Goal: Transaction & Acquisition: Subscribe to service/newsletter

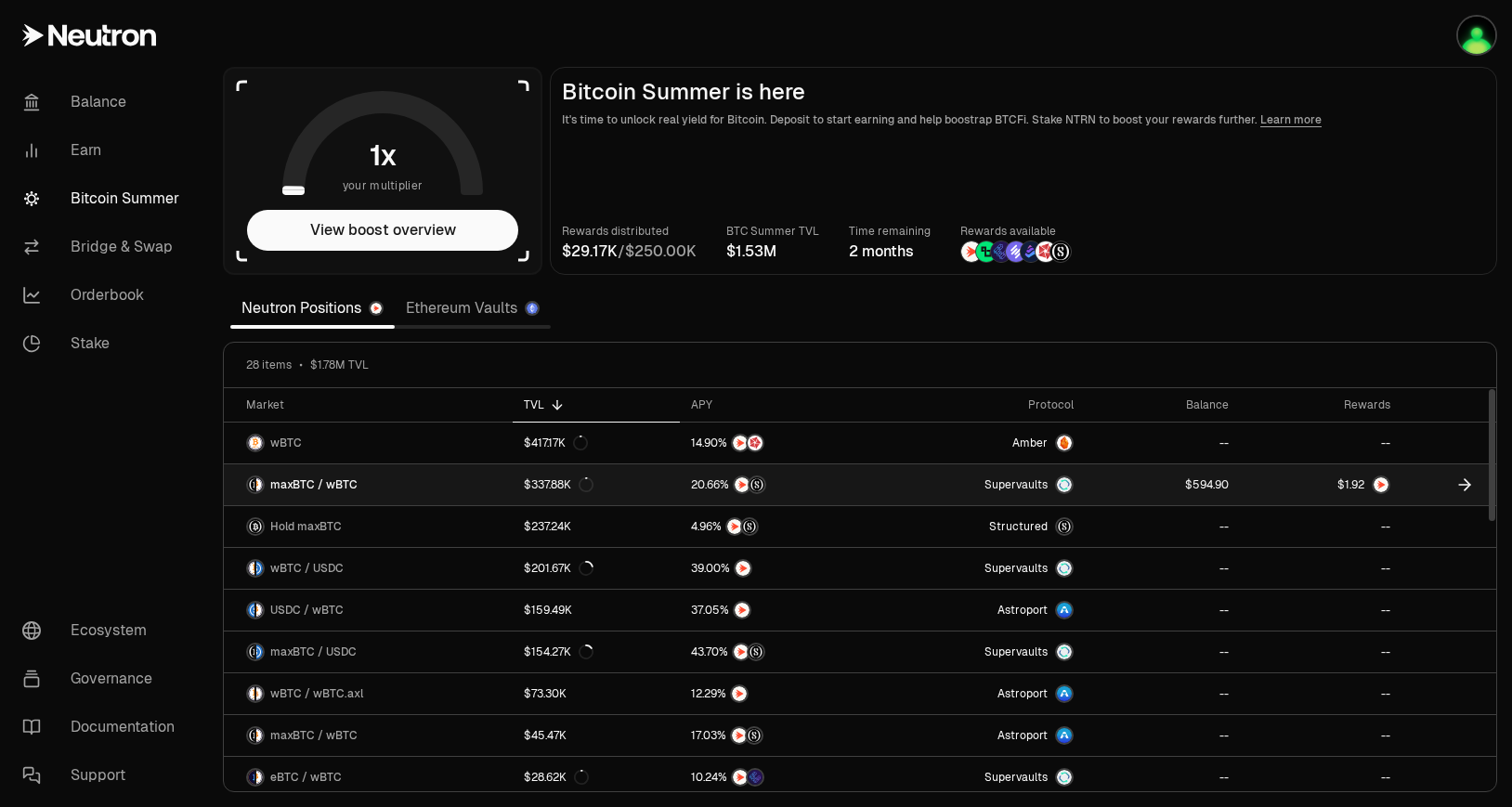
click at [1355, 483] on span "9" at bounding box center [1354, 485] width 7 height 14
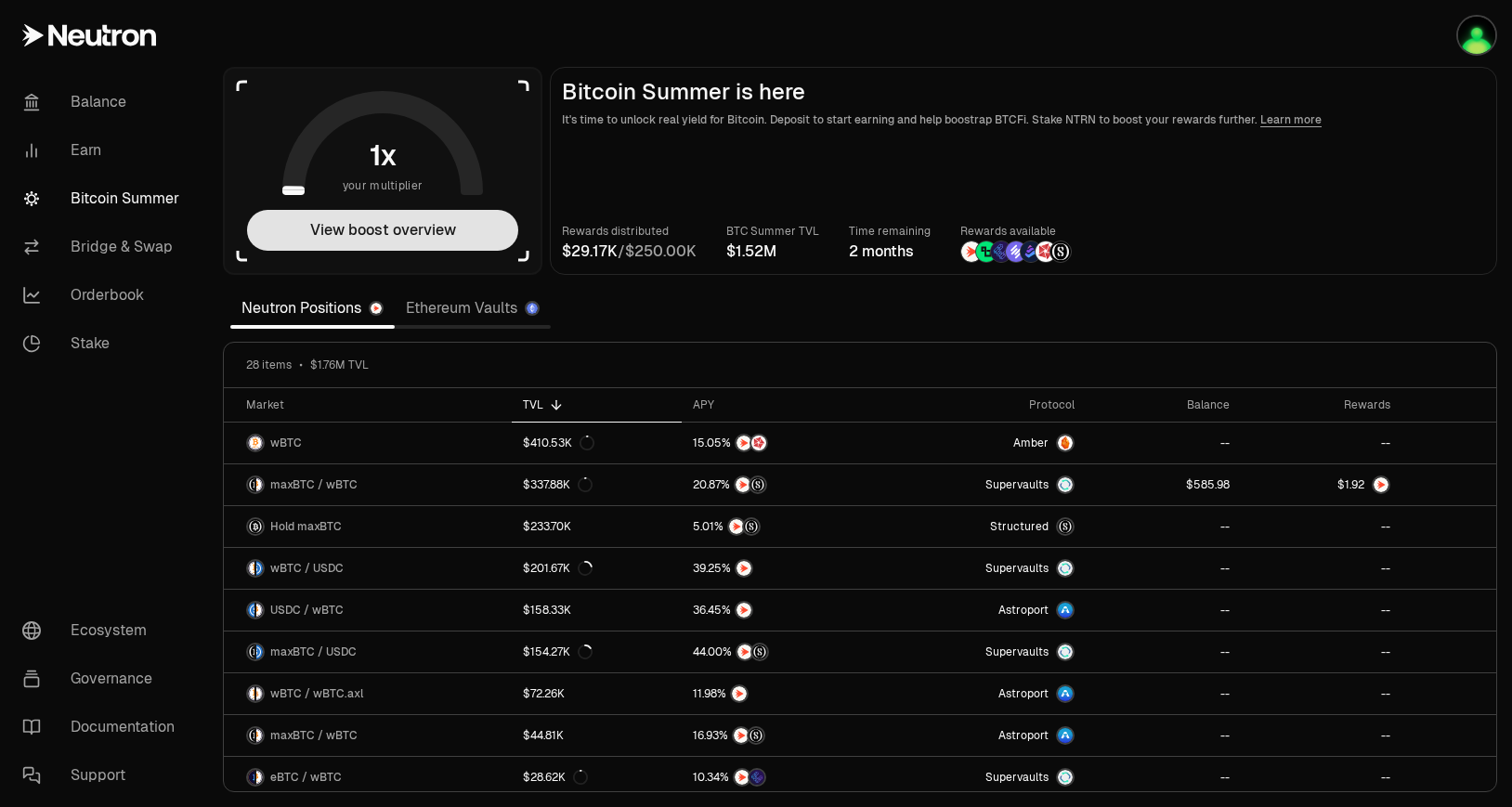
click at [467, 225] on button "View boost overview" at bounding box center [382, 229] width 271 height 41
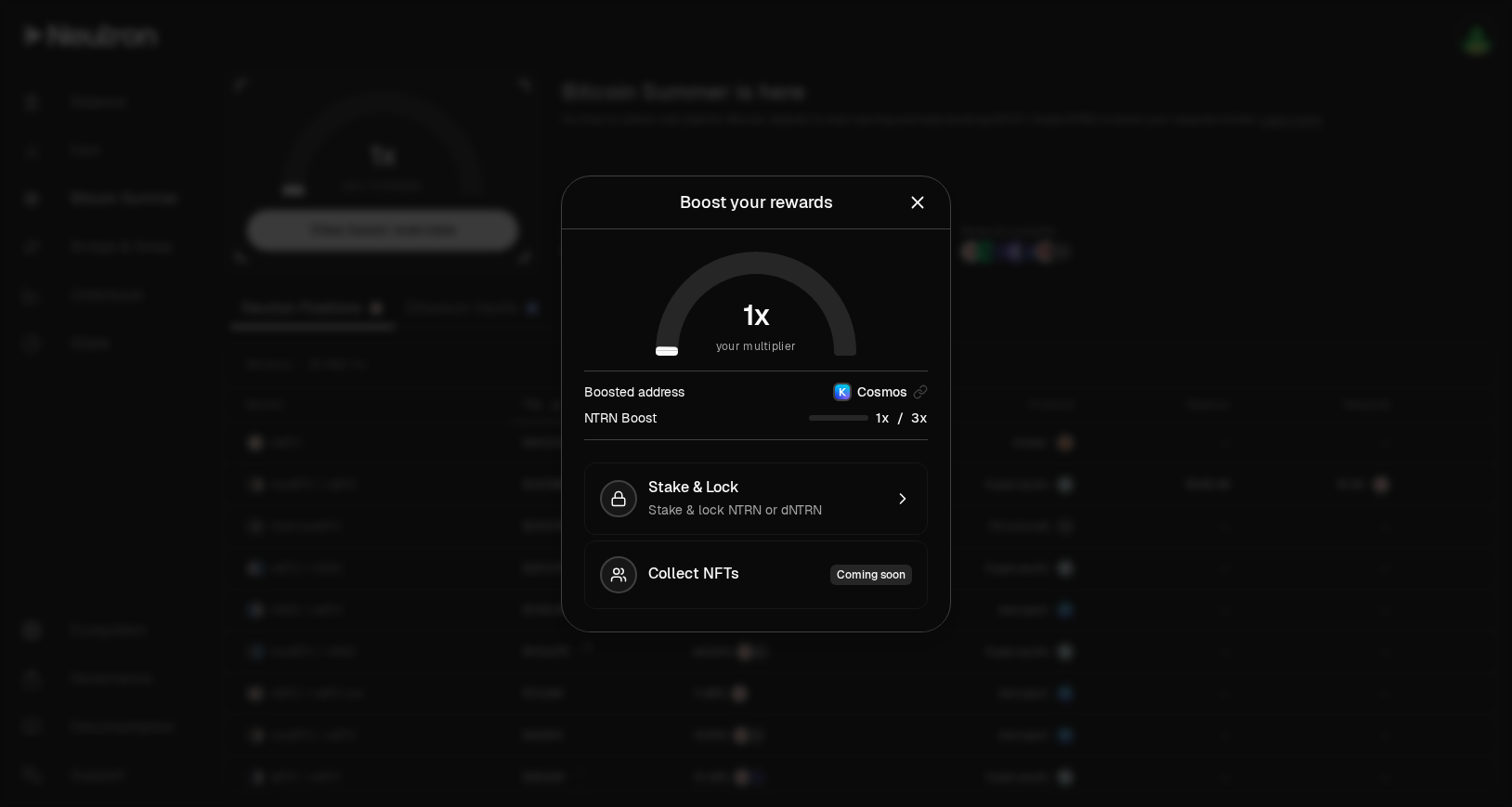
click at [913, 429] on div "Boosted address Cosmos NTRN Boost /" at bounding box center [756, 405] width 344 height 69
click at [874, 515] on div "Stake & lock NTRN or dNTRN" at bounding box center [765, 509] width 234 height 19
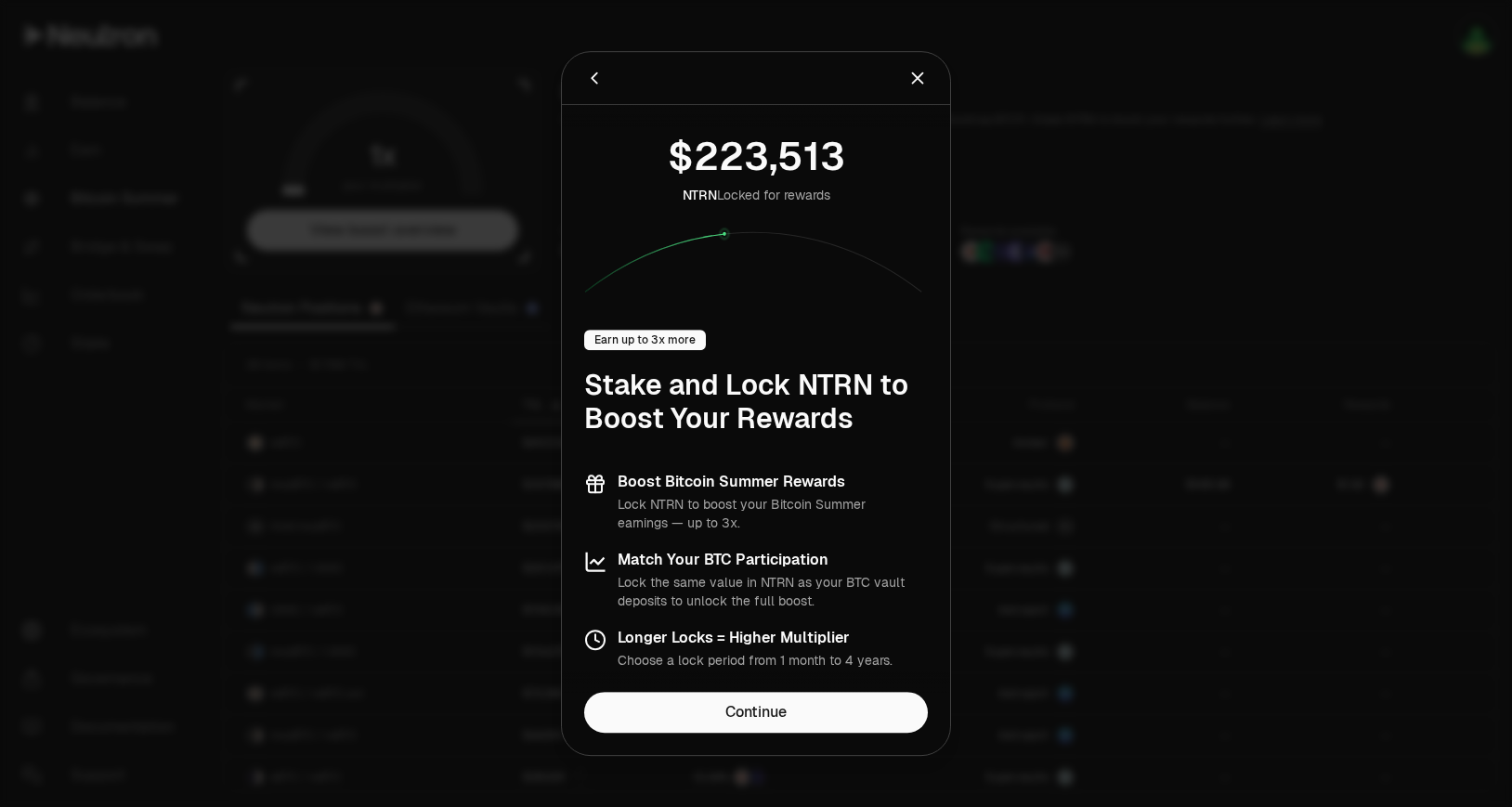
click at [653, 337] on div "Earn up to 3x more" at bounding box center [644, 339] width 122 height 21
click at [804, 706] on link "Continue" at bounding box center [756, 712] width 344 height 41
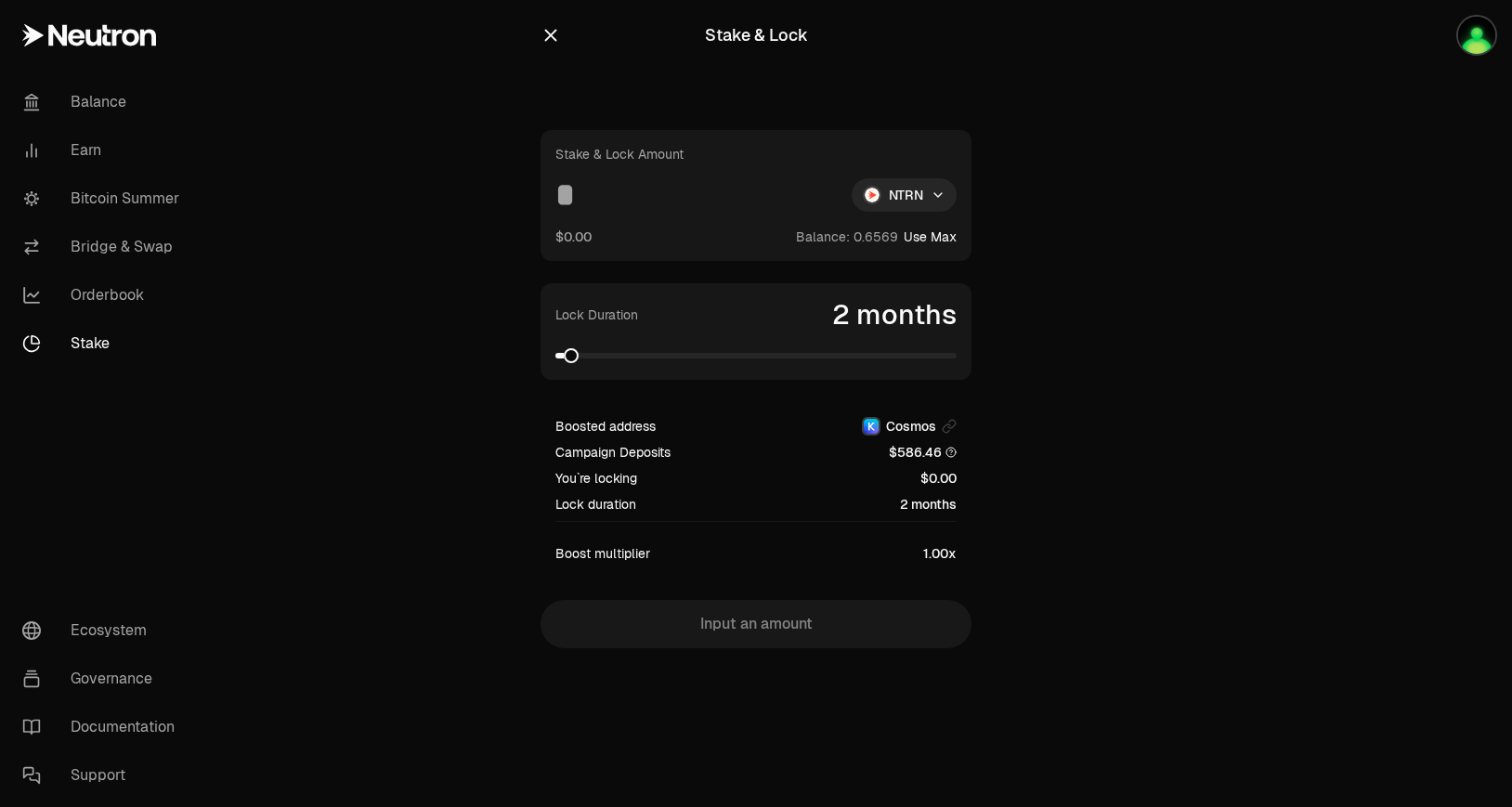
click at [930, 233] on button "Use Max" at bounding box center [929, 236] width 53 height 19
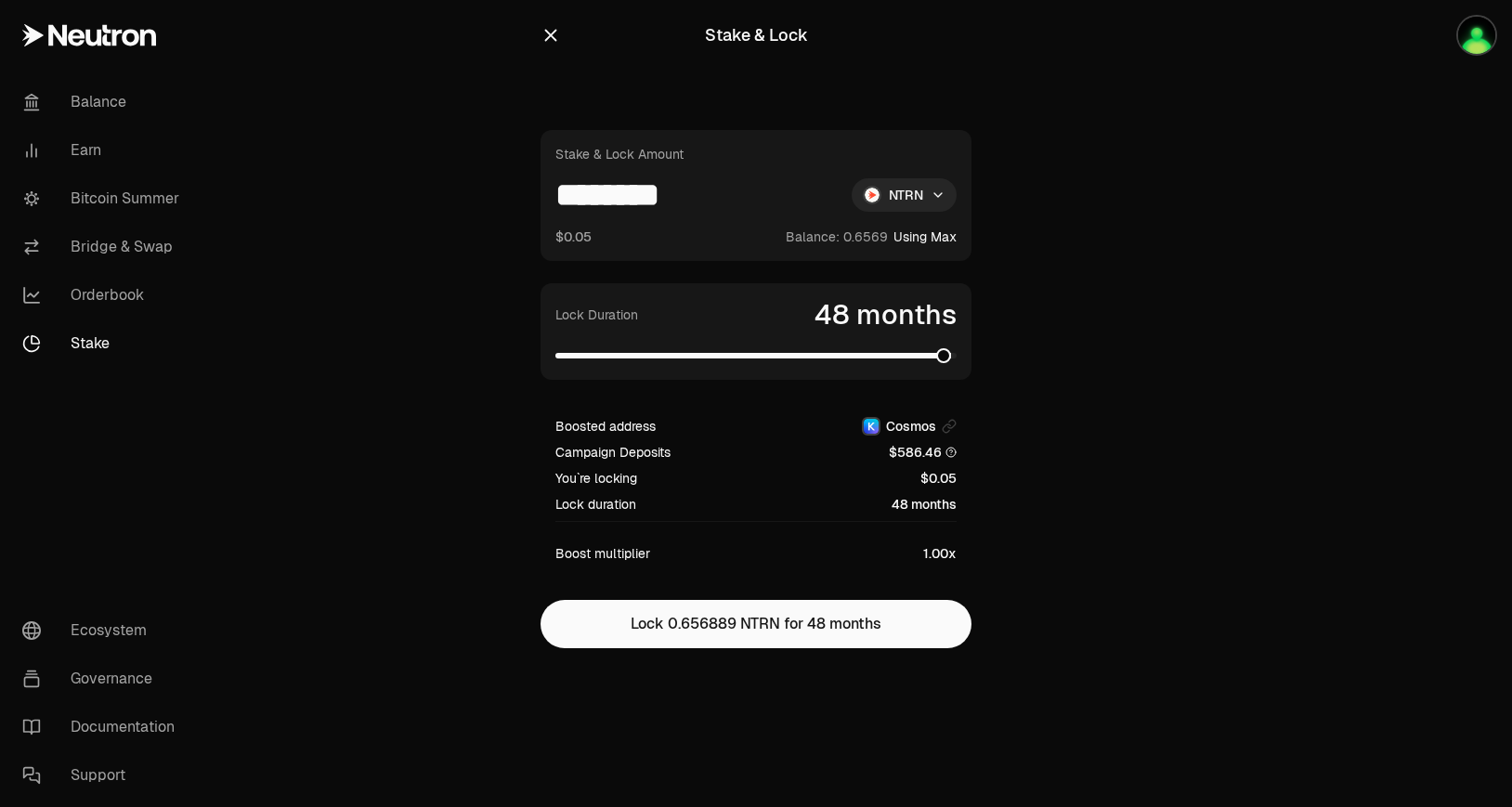
click at [955, 356] on span at bounding box center [756, 355] width 401 height 6
click at [749, 357] on span at bounding box center [651, 355] width 194 height 6
click at [571, 355] on span at bounding box center [651, 355] width 194 height 6
click at [560, 356] on span at bounding box center [563, 355] width 17 height 6
click at [951, 355] on span at bounding box center [756, 355] width 401 height 6
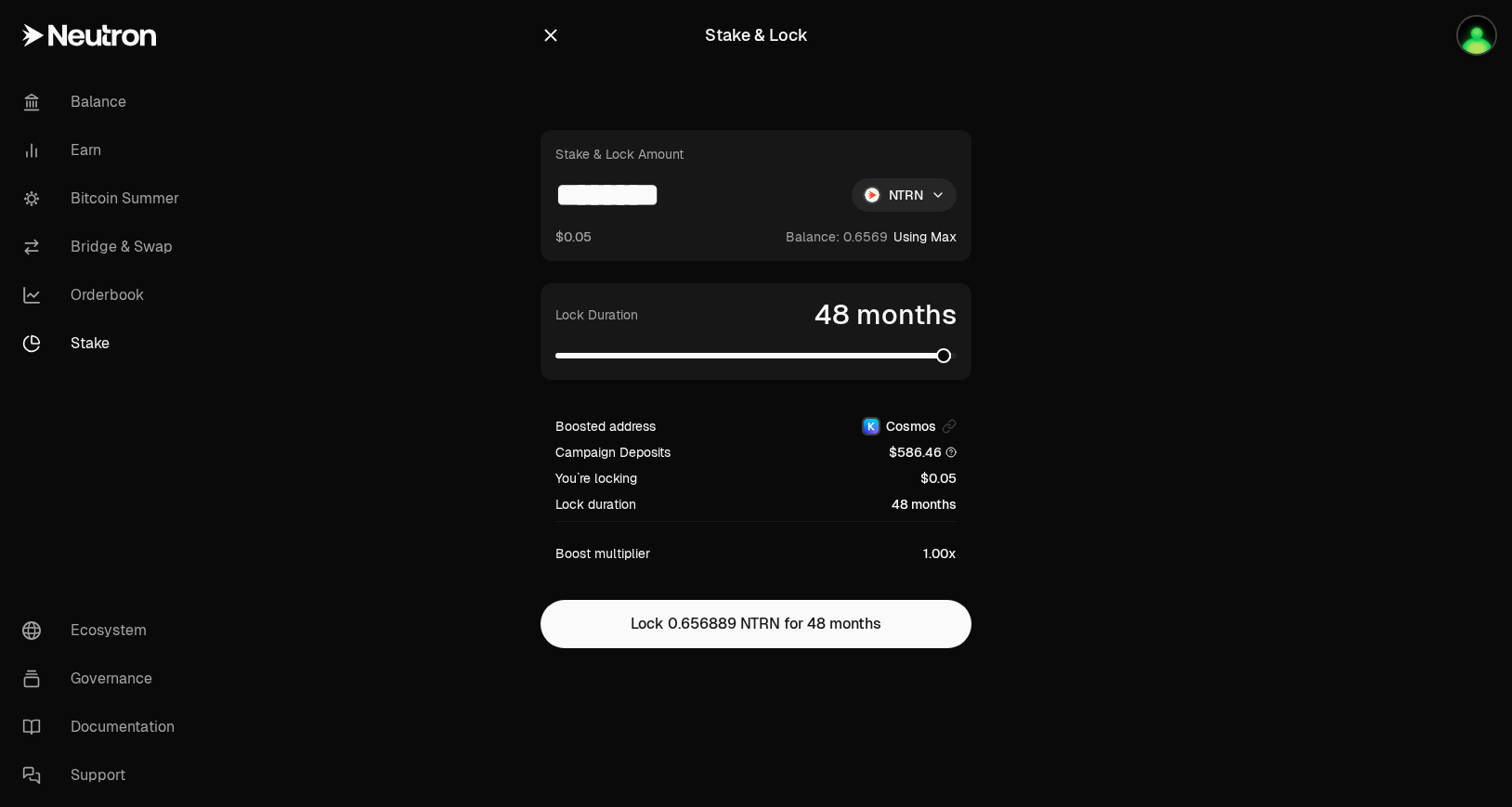
click at [668, 208] on input "********" at bounding box center [695, 196] width 281 height 34
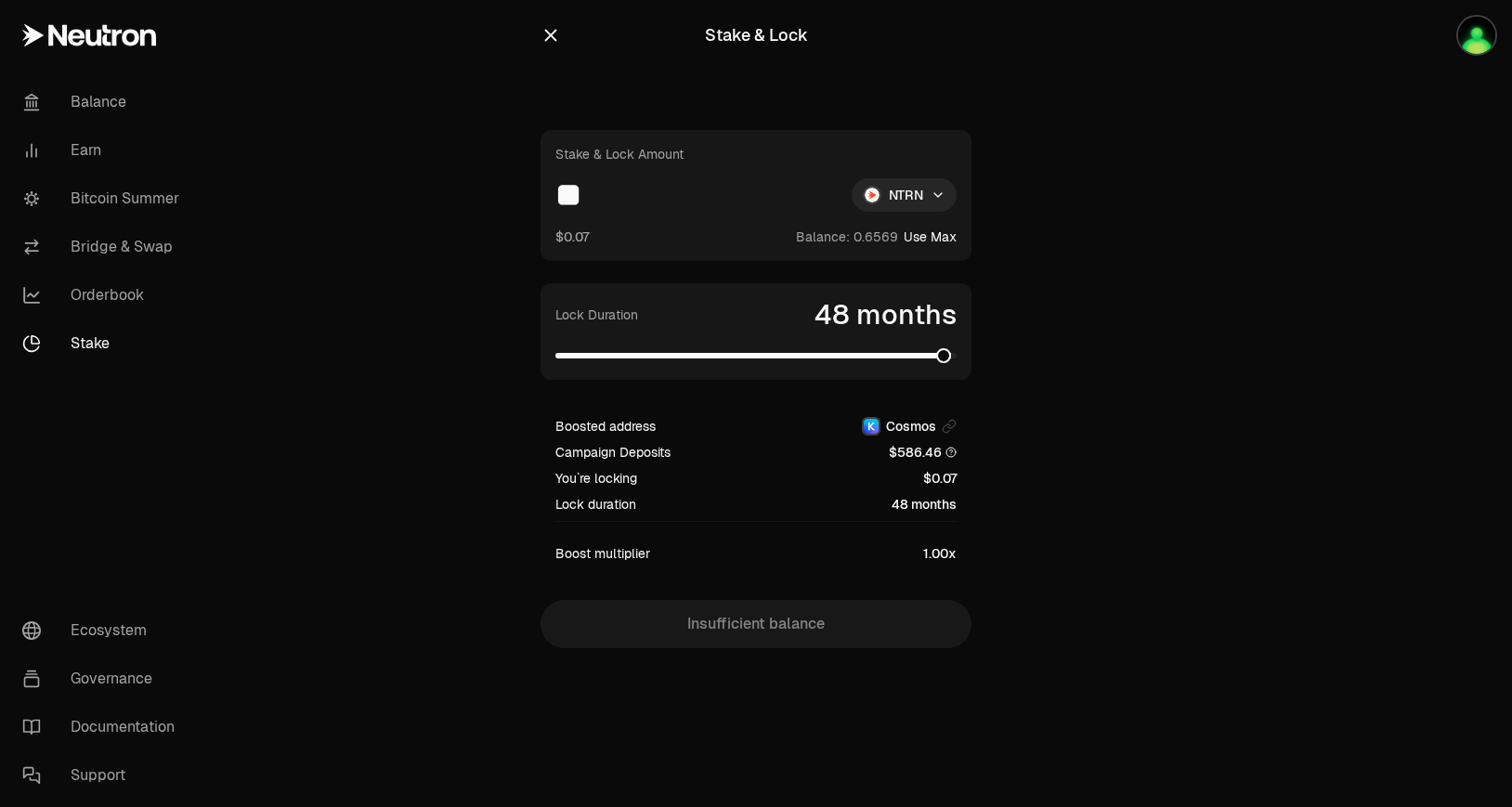
type input "*"
type input "****"
click at [94, 93] on link "Balance" at bounding box center [103, 102] width 194 height 49
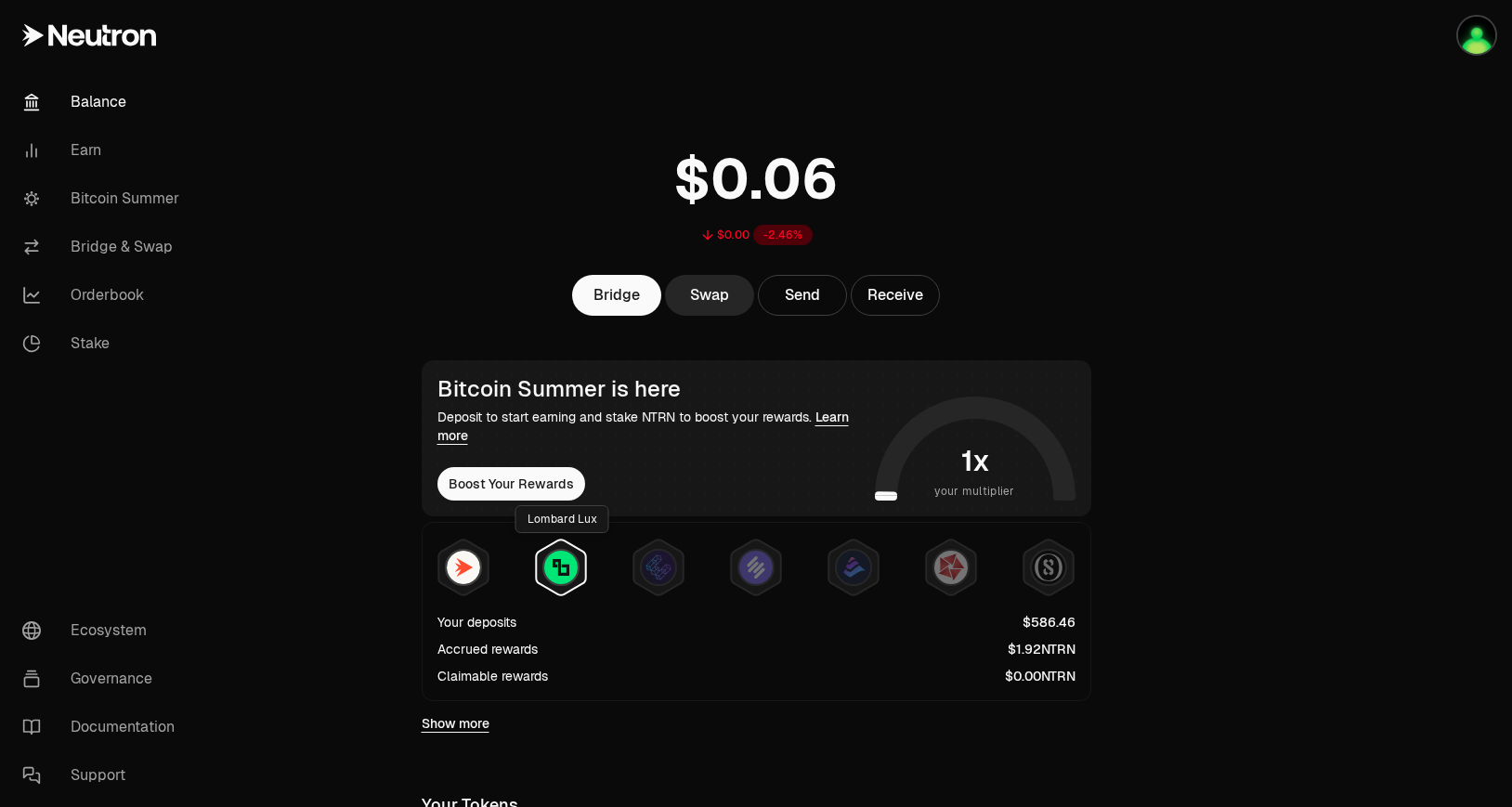
click at [557, 576] on img at bounding box center [561, 568] width 34 height 34
click at [658, 575] on img at bounding box center [658, 568] width 34 height 34
click at [1017, 654] on span "1" at bounding box center [1019, 648] width 6 height 17
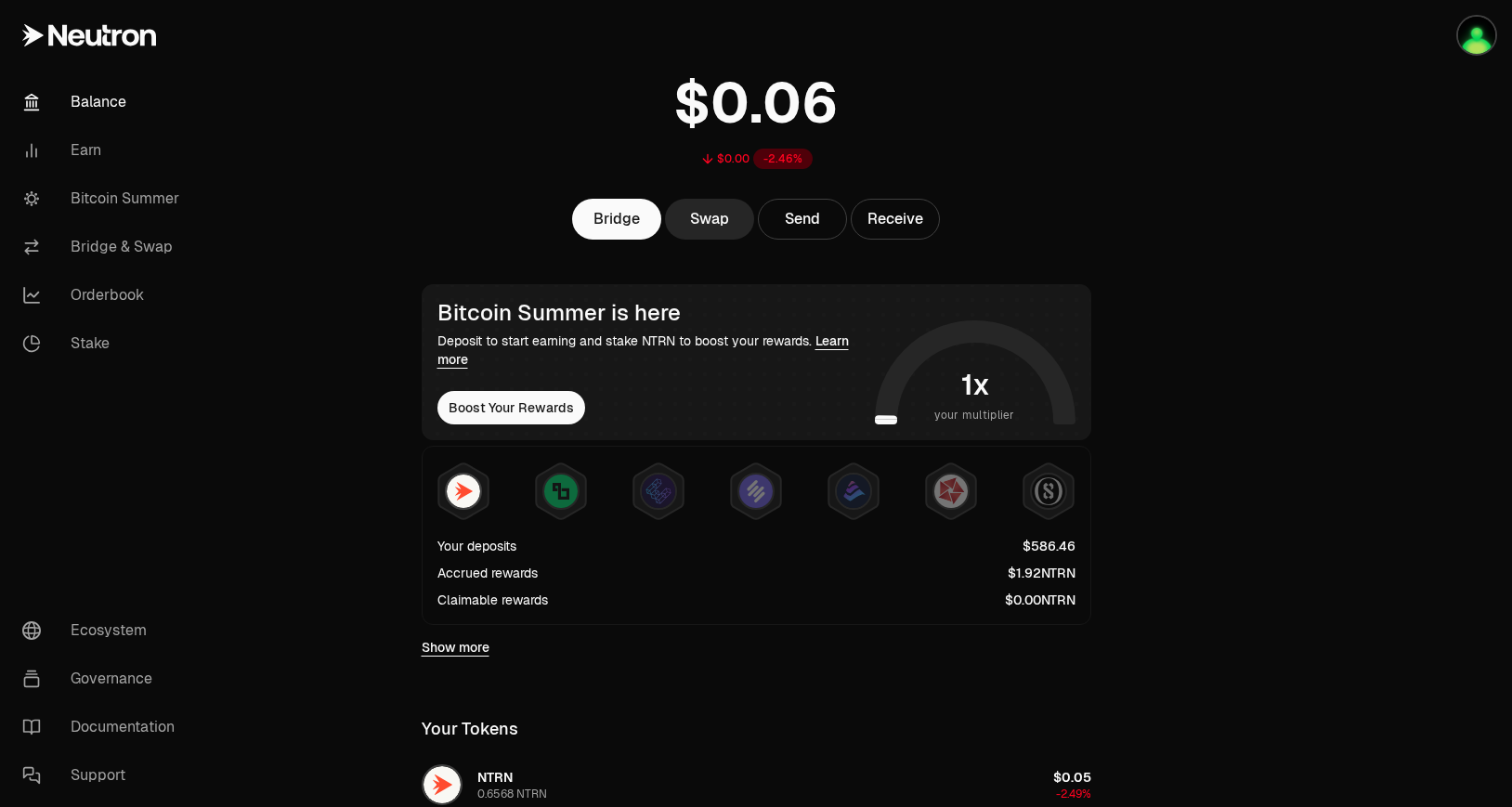
scroll to position [79, 0]
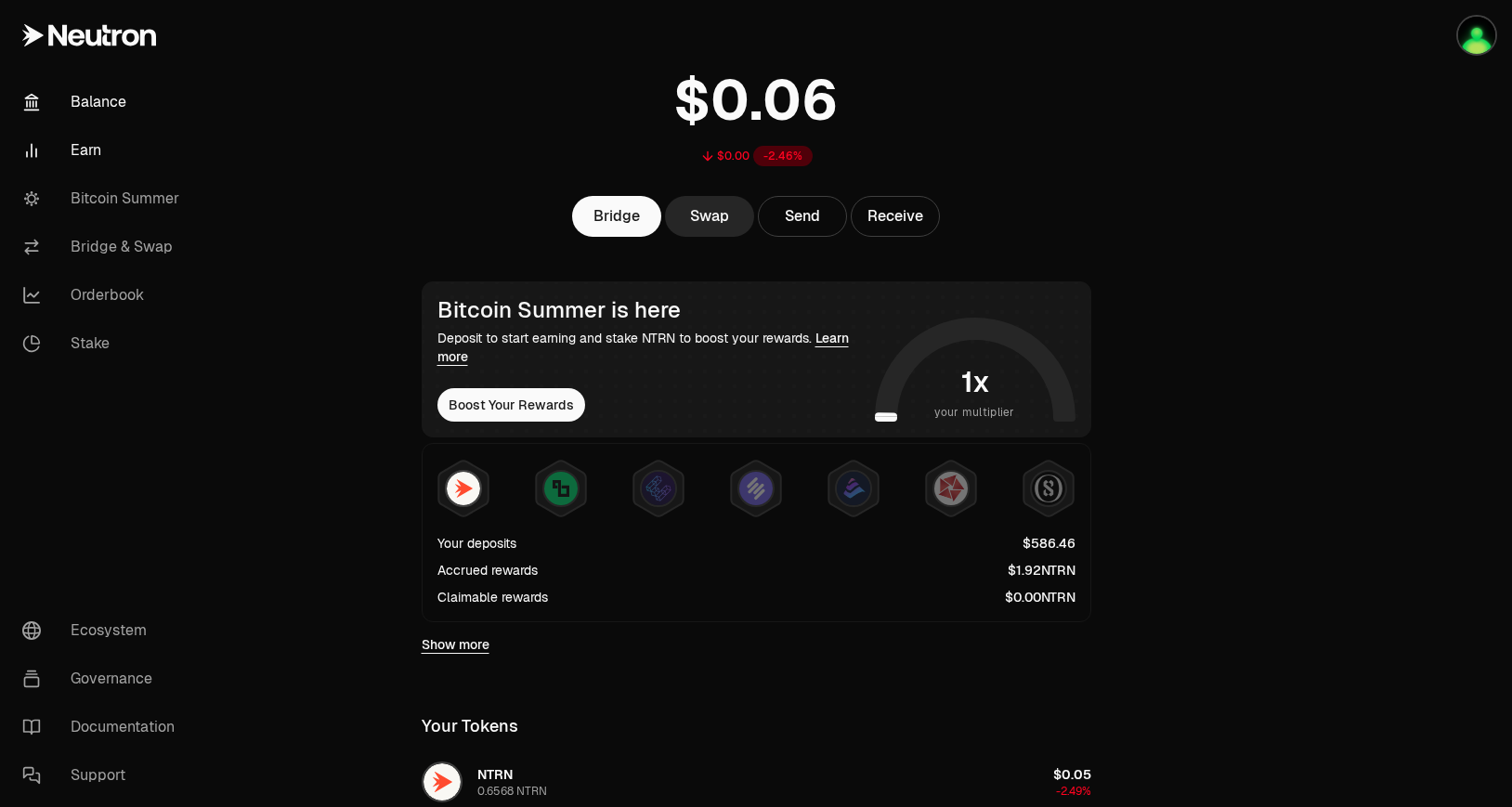
click at [101, 150] on link "Earn" at bounding box center [103, 150] width 194 height 49
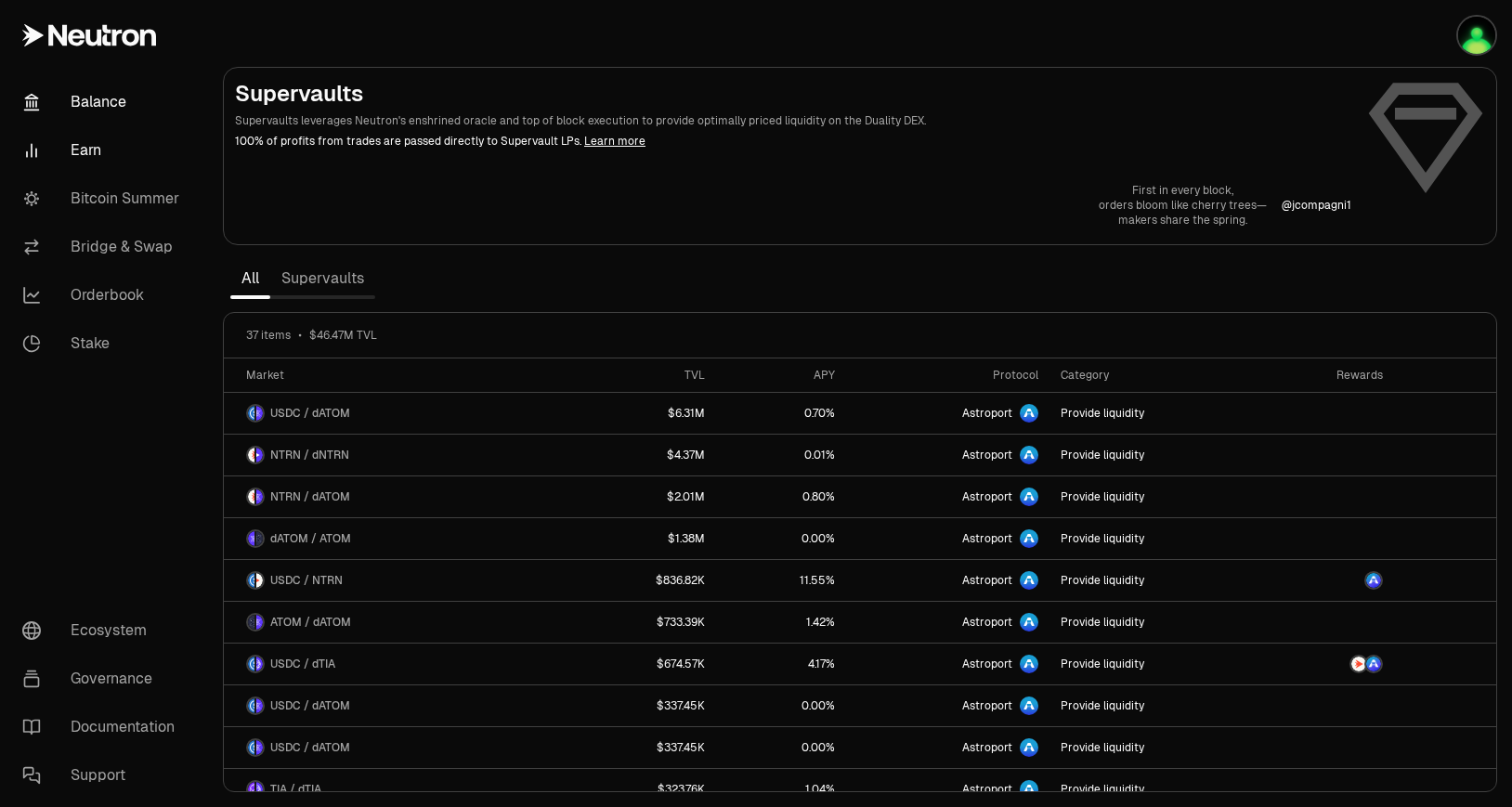
click at [142, 106] on link "Balance" at bounding box center [103, 102] width 194 height 49
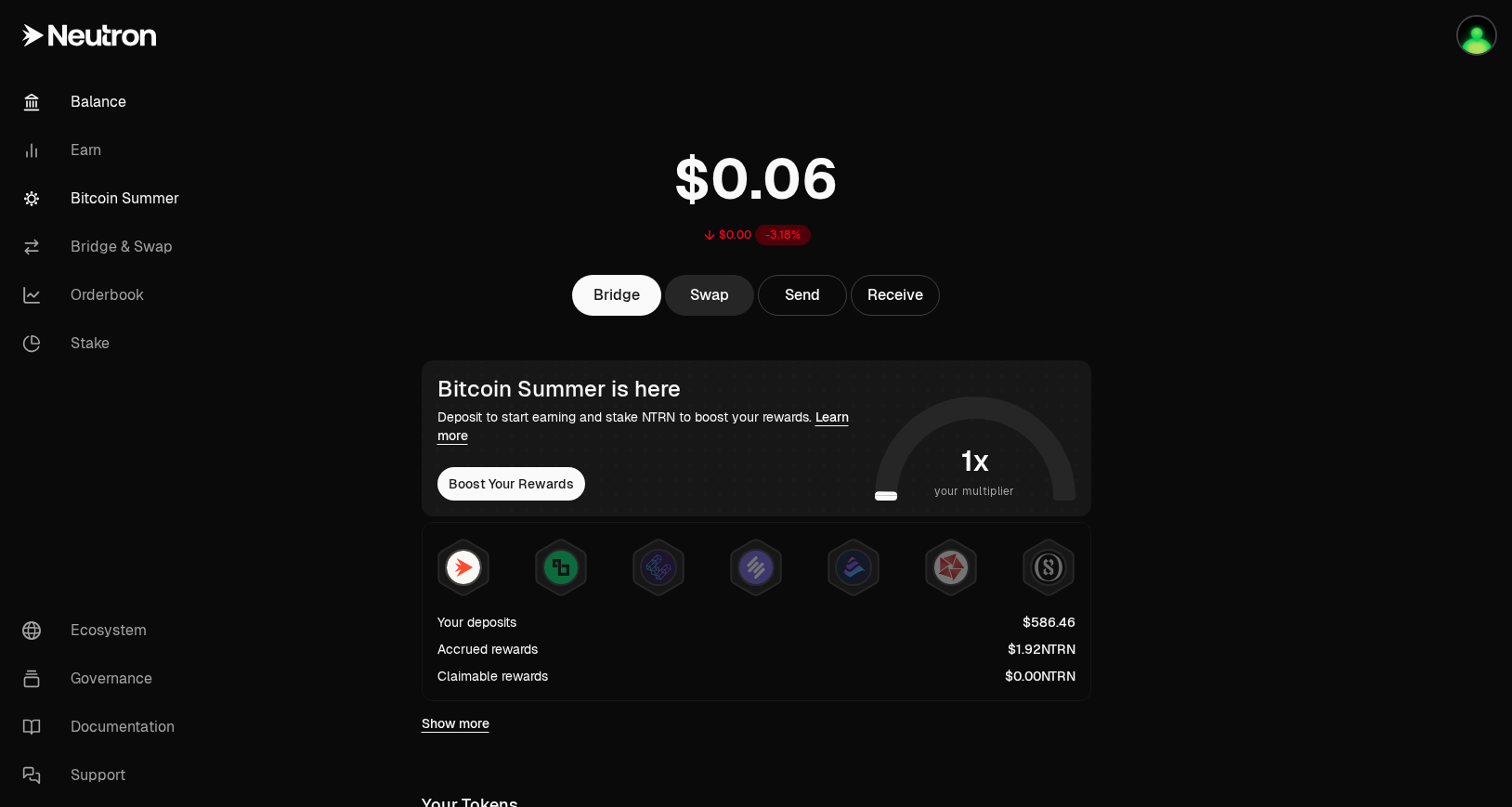
click at [173, 184] on link "Bitcoin Summer" at bounding box center [103, 199] width 194 height 49
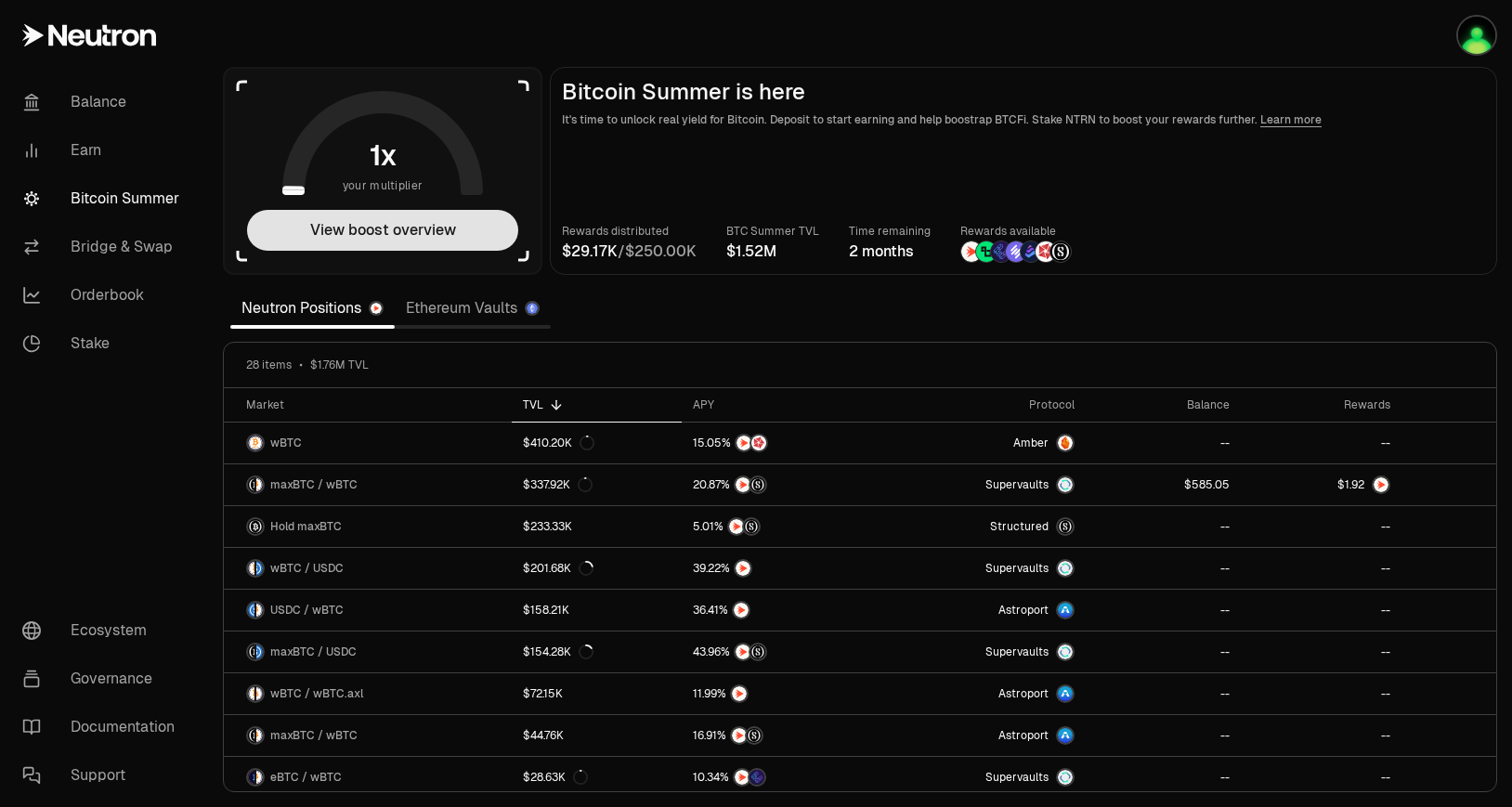
click at [395, 243] on button "View boost overview" at bounding box center [382, 229] width 271 height 41
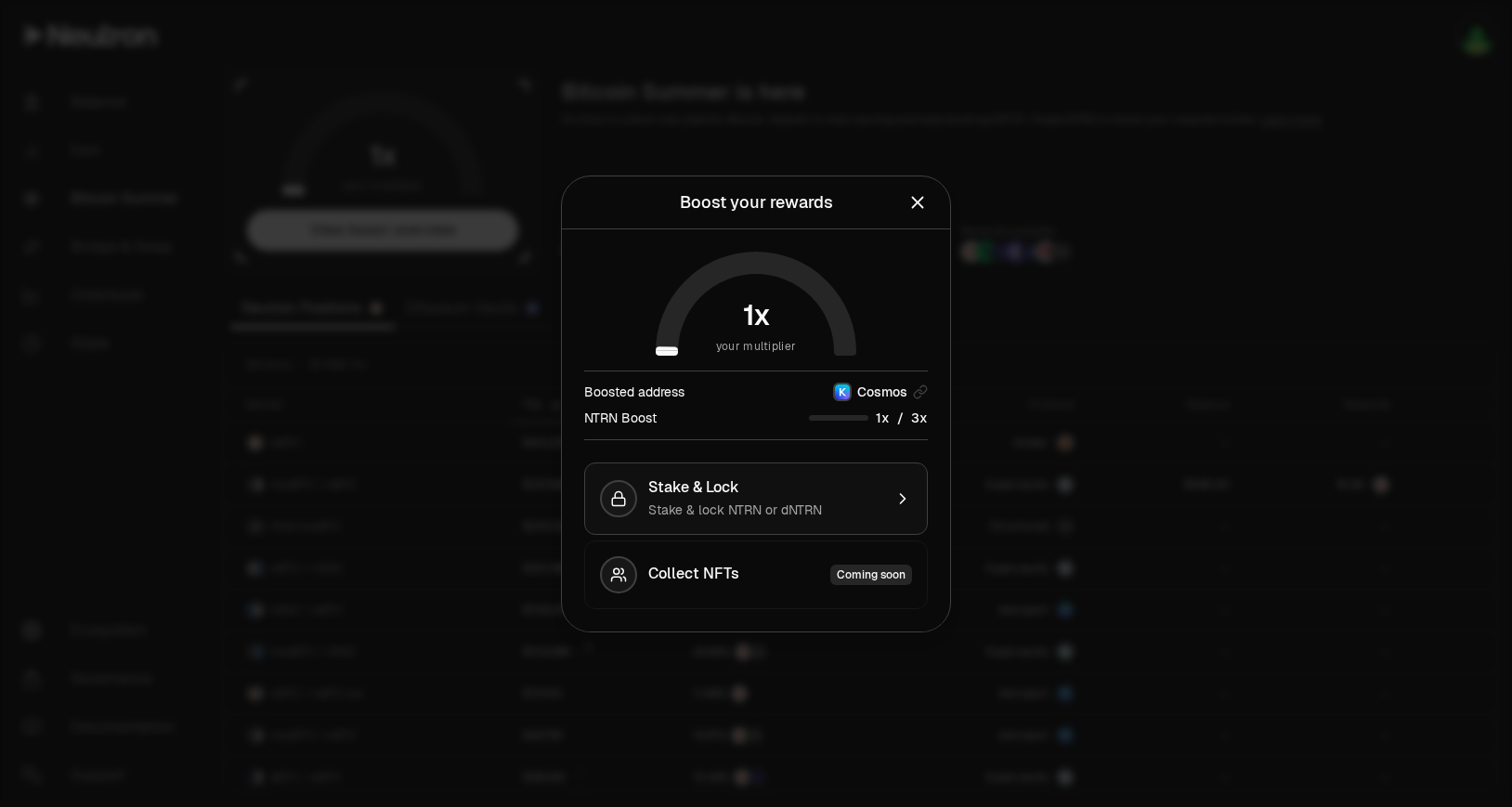
click at [677, 505] on span "Stake & lock NTRN or dNTRN" at bounding box center [735, 509] width 174 height 17
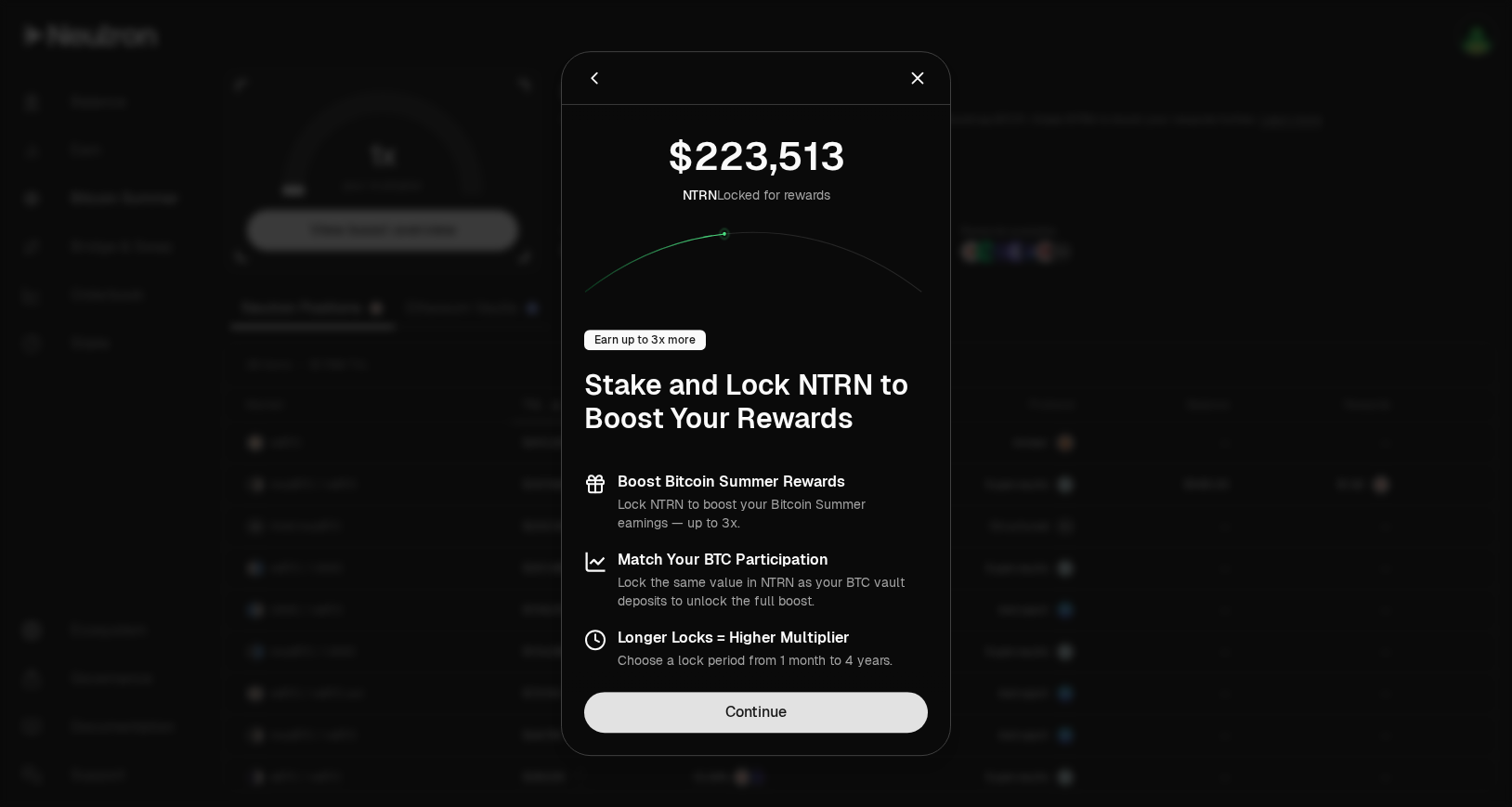
click at [754, 722] on link "Continue" at bounding box center [756, 712] width 344 height 41
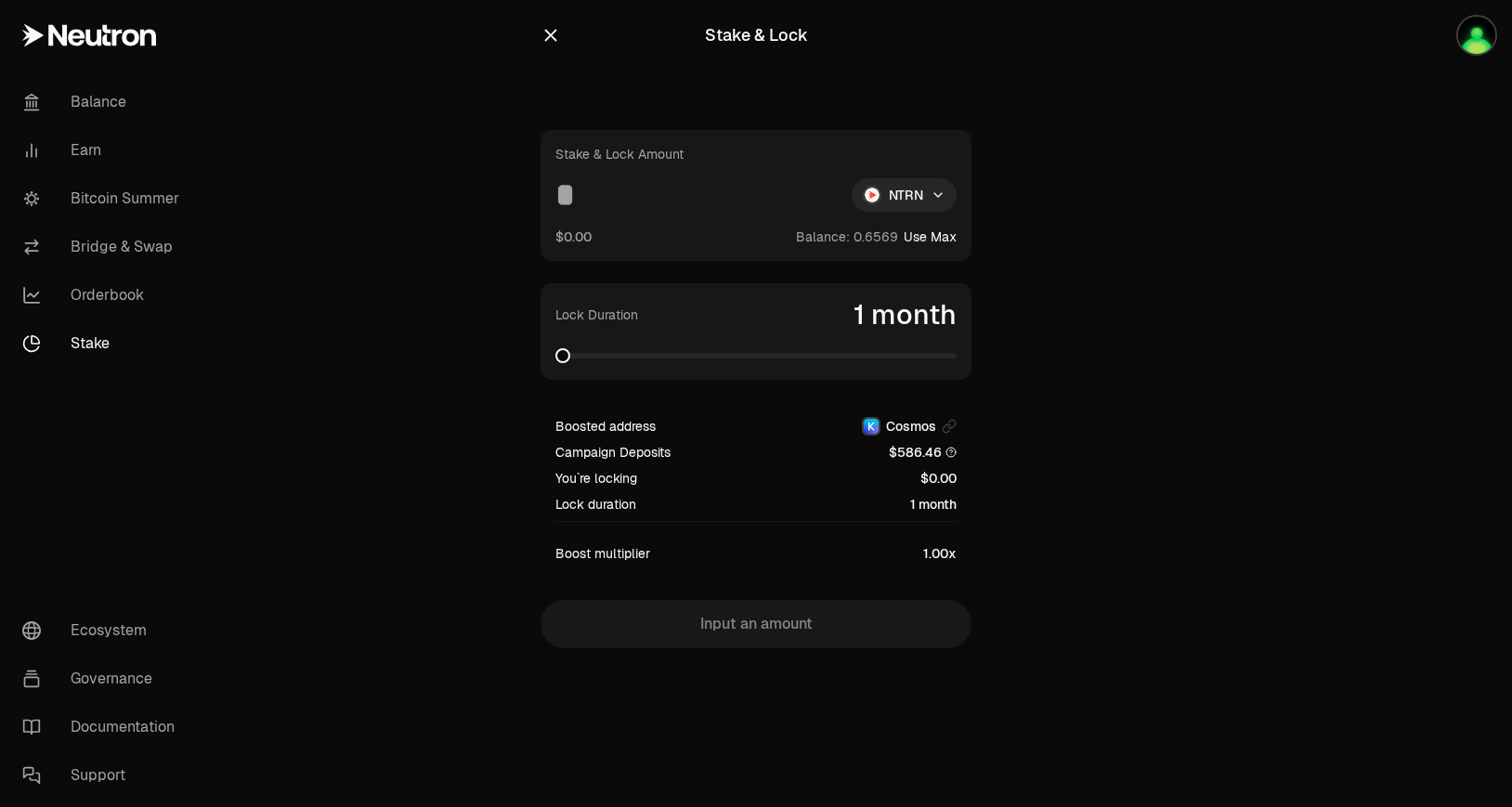
click at [669, 212] on div "Stake & Lock Amount NTRN $0.00 Balance: Use Max" at bounding box center [756, 196] width 431 height 131
click at [608, 202] on input at bounding box center [695, 196] width 281 height 34
type input "*"
click at [78, 28] on icon at bounding box center [88, 35] width 134 height 22
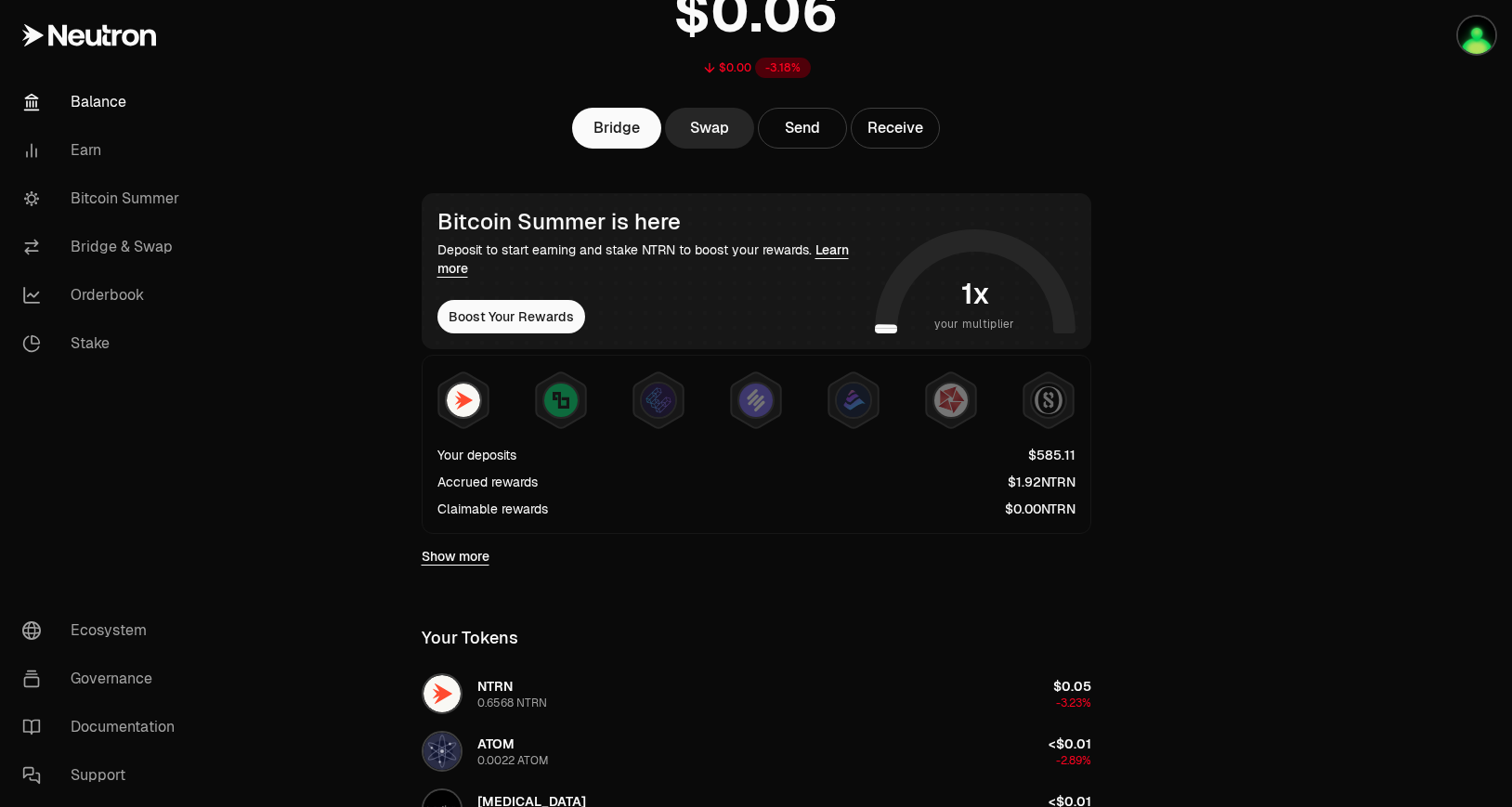
scroll to position [180, 0]
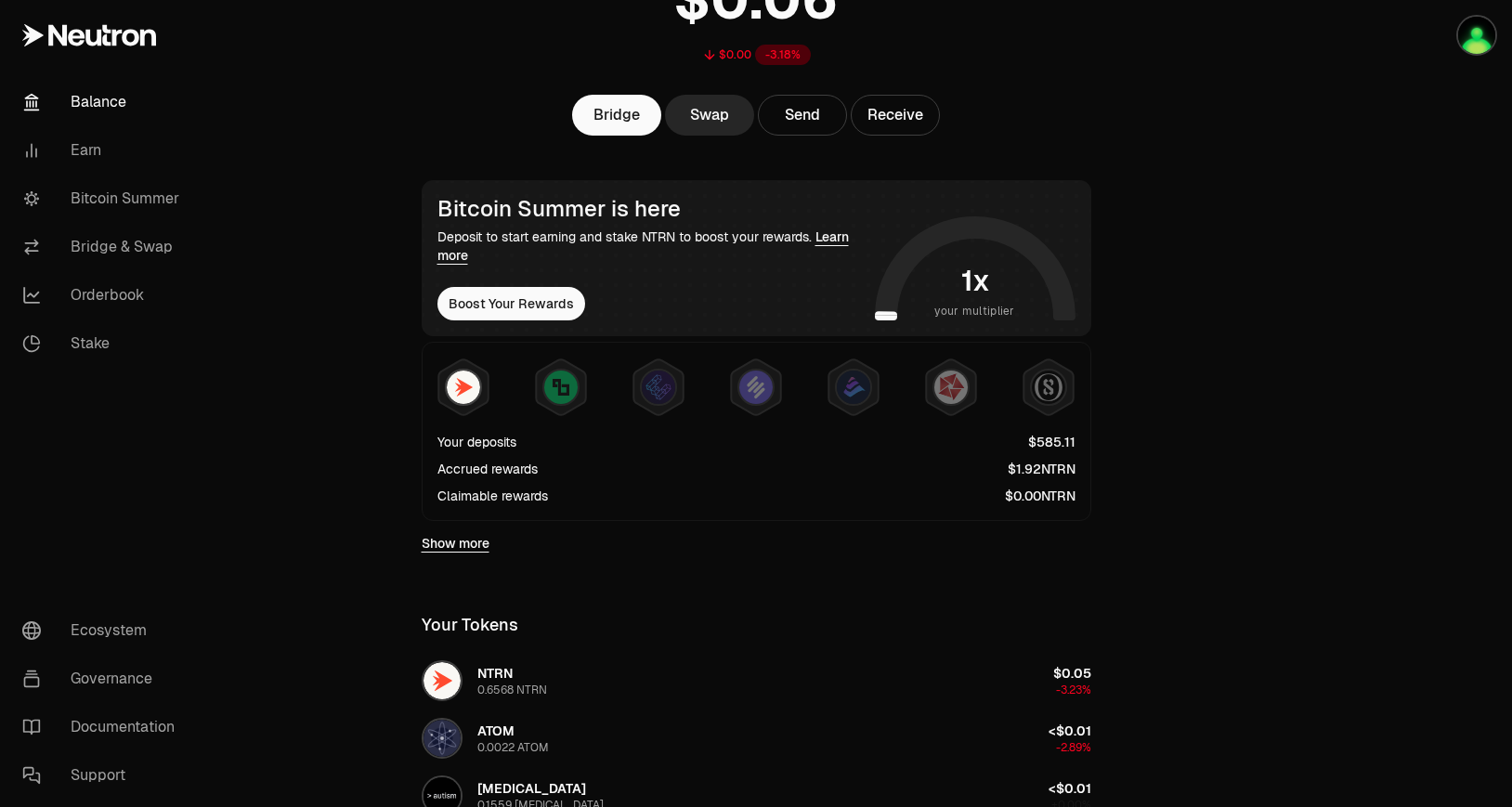
click at [559, 328] on div "Bitcoin Summer is here Deposit to start earning and stake NTRN to boost your re…" at bounding box center [756, 257] width 669 height 156
click at [546, 301] on button "Boost Your Rewards" at bounding box center [511, 304] width 148 height 34
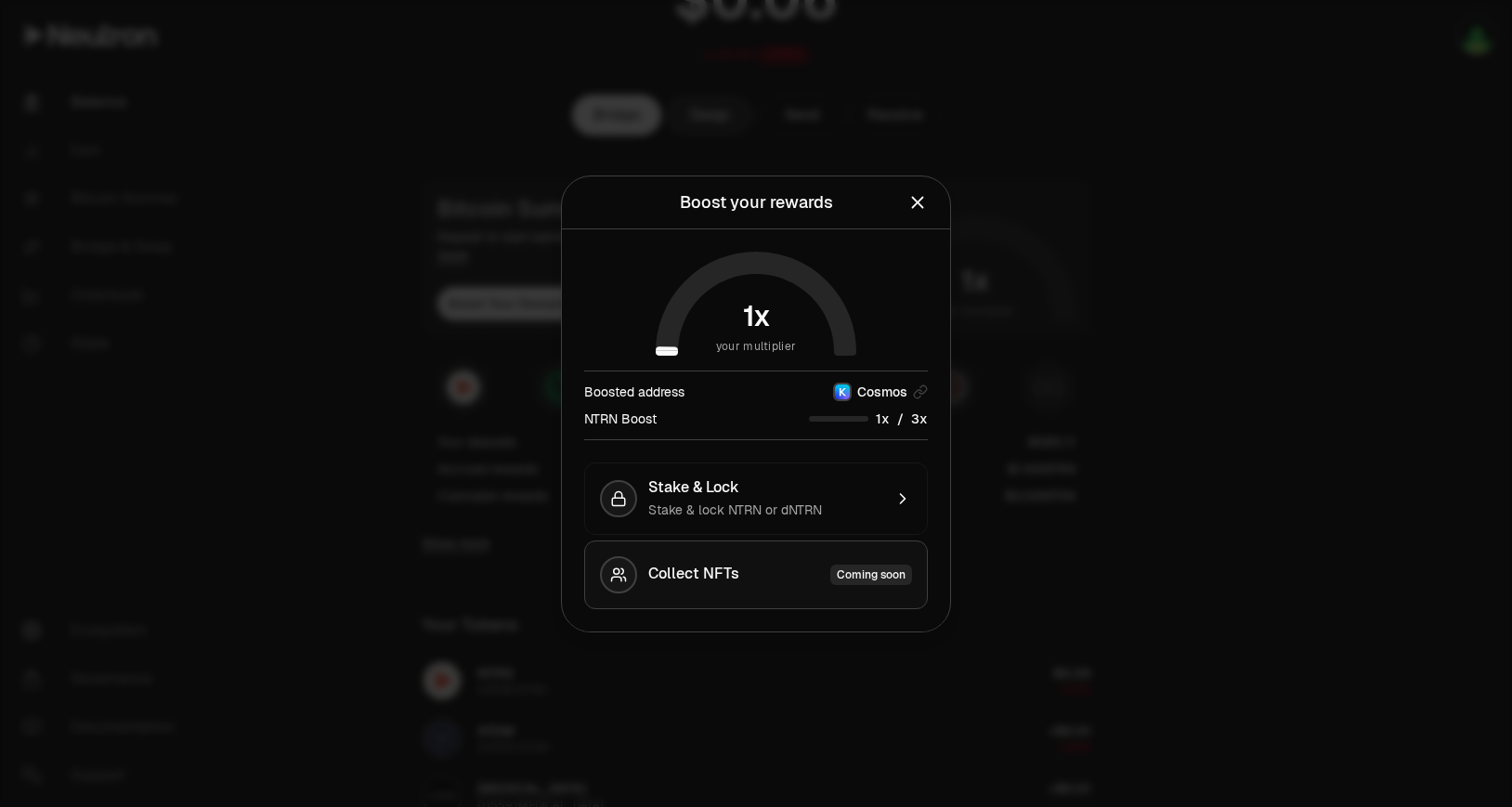
click at [875, 572] on div "Coming soon" at bounding box center [871, 575] width 81 height 21
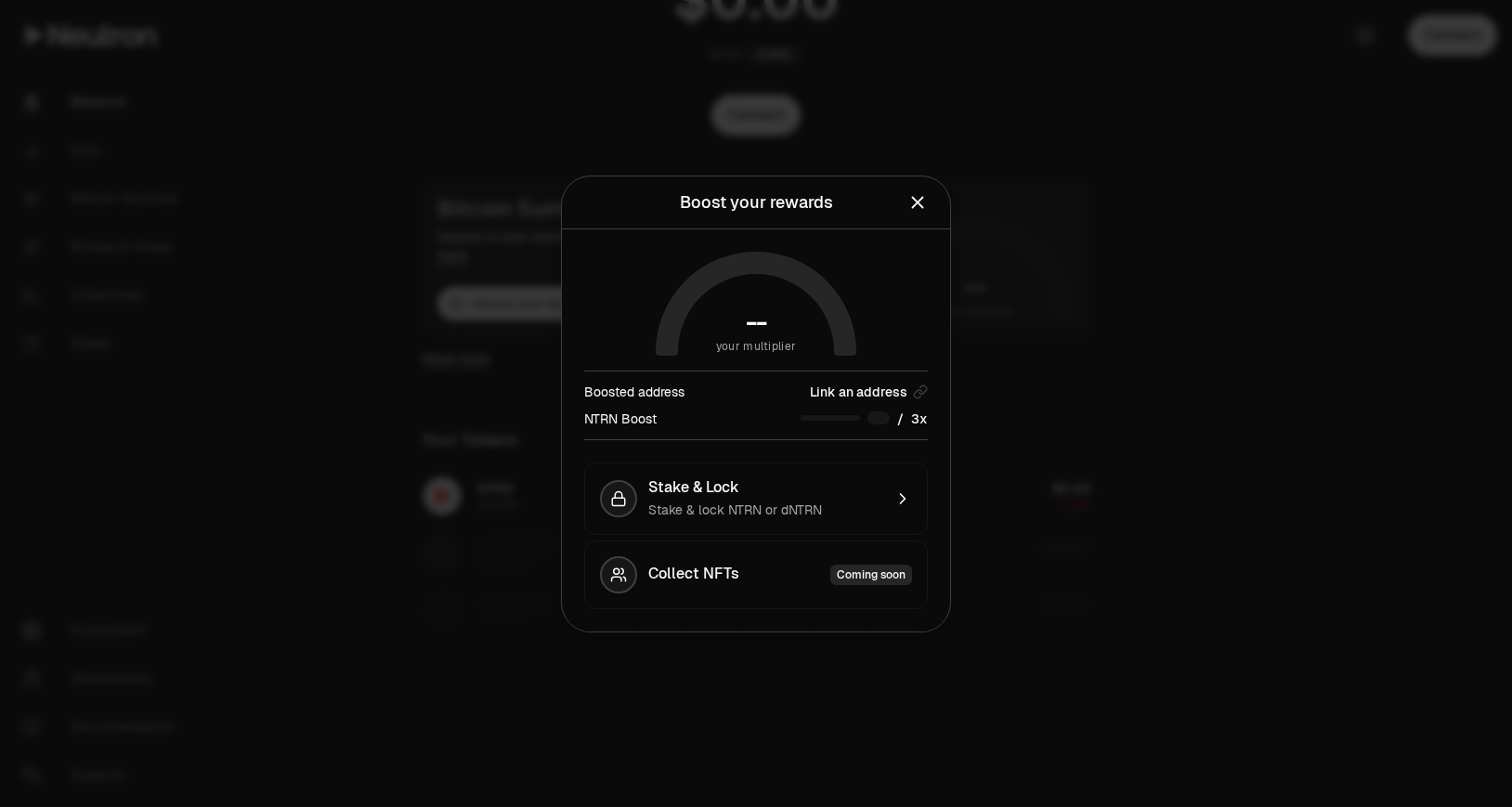
click at [650, 73] on div at bounding box center [756, 403] width 1512 height 807
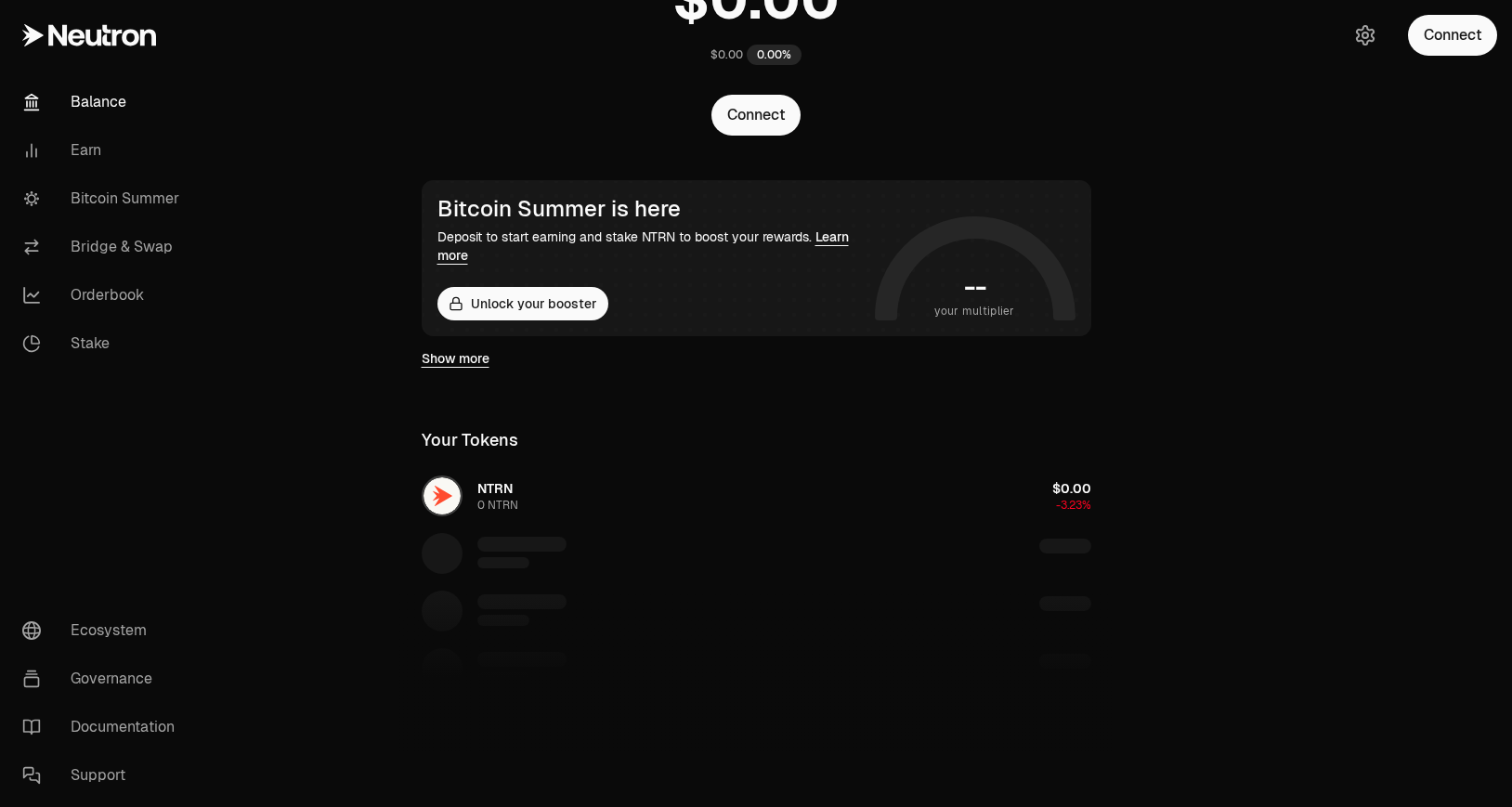
click at [1077, 508] on div "NTRN 0 NTRN $0.00 -3.23%" at bounding box center [756, 610] width 714 height 286
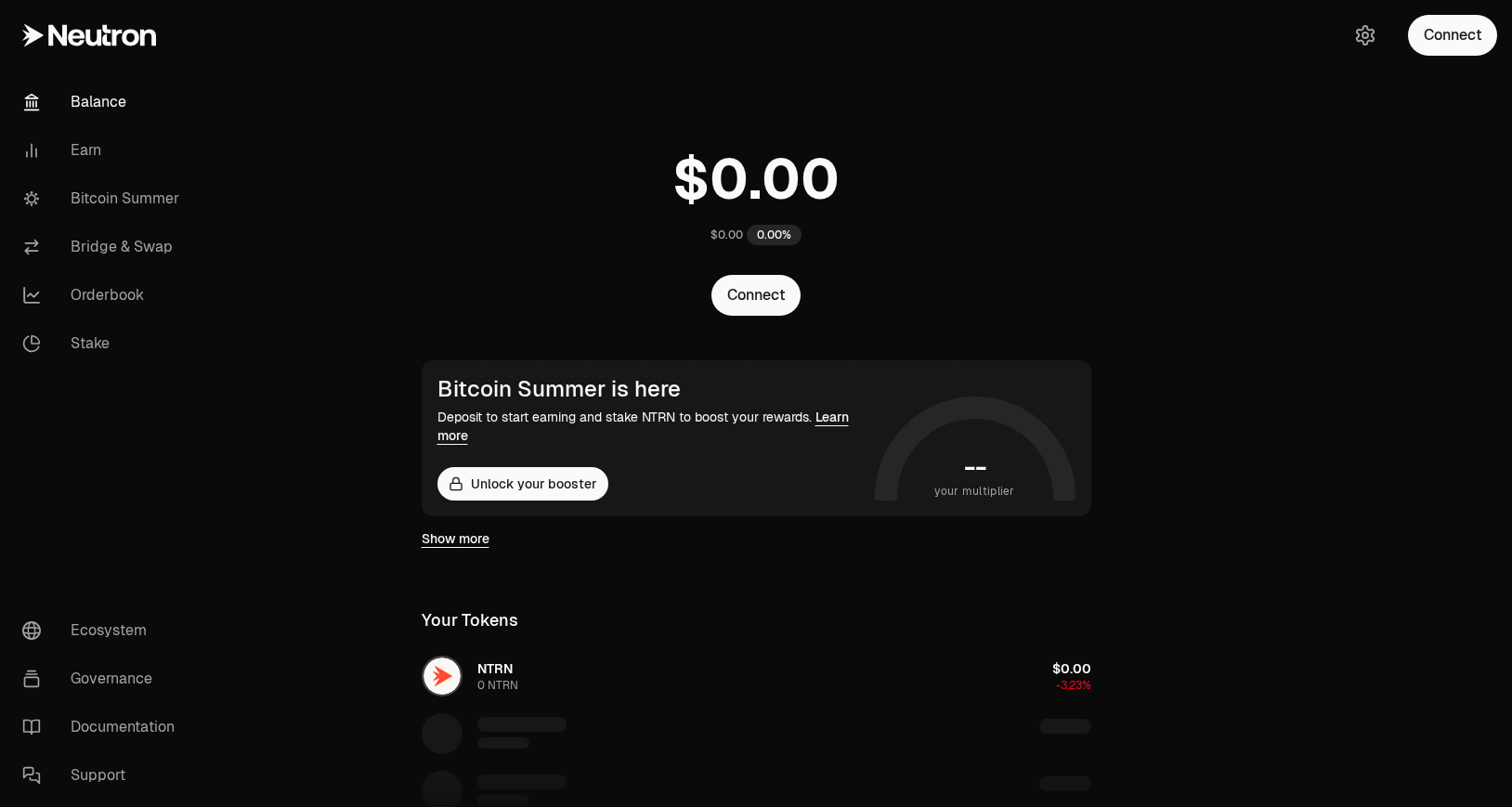
scroll to position [180, 0]
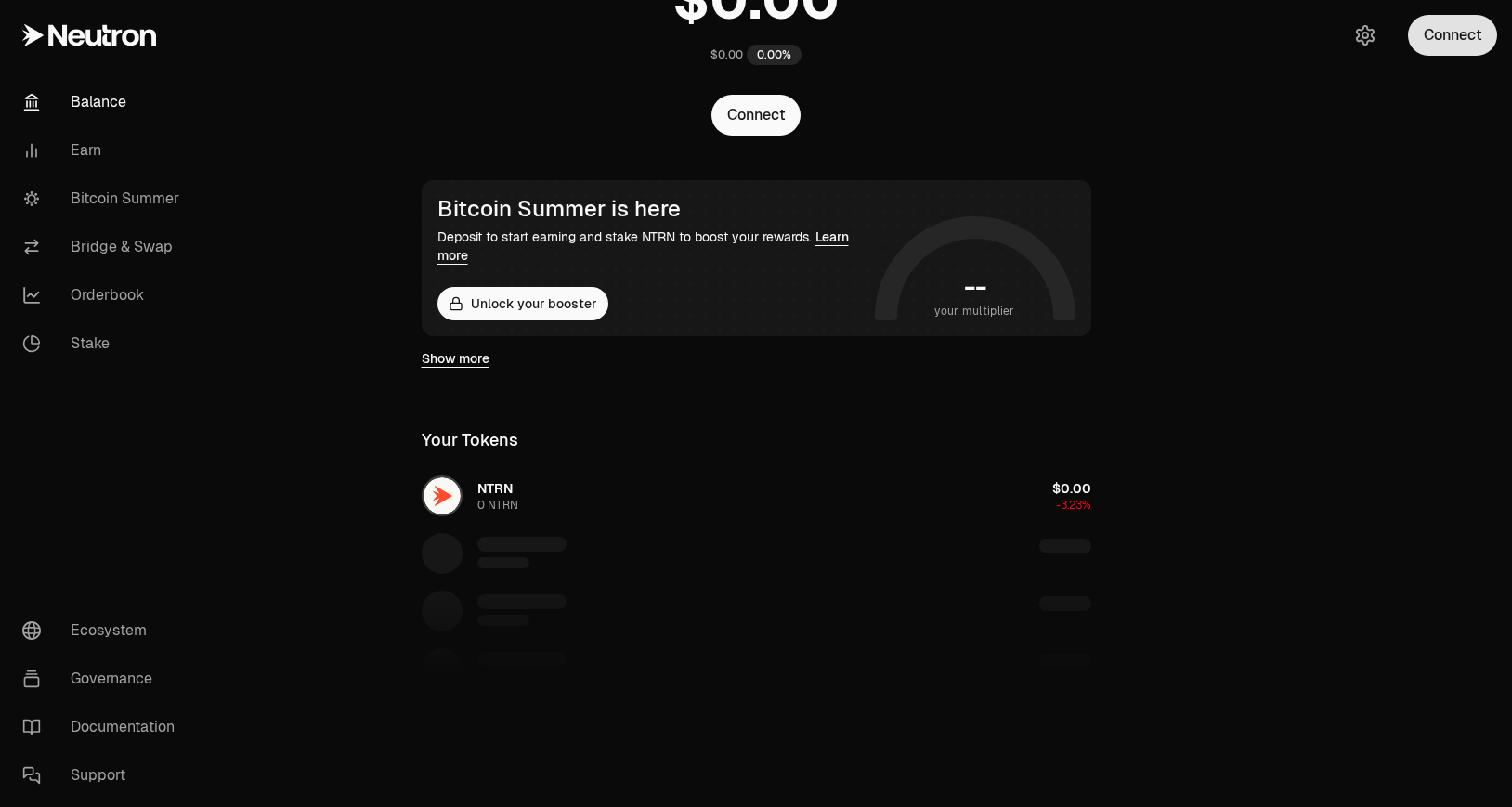
click at [1437, 47] on button "Connect" at bounding box center [1452, 35] width 89 height 41
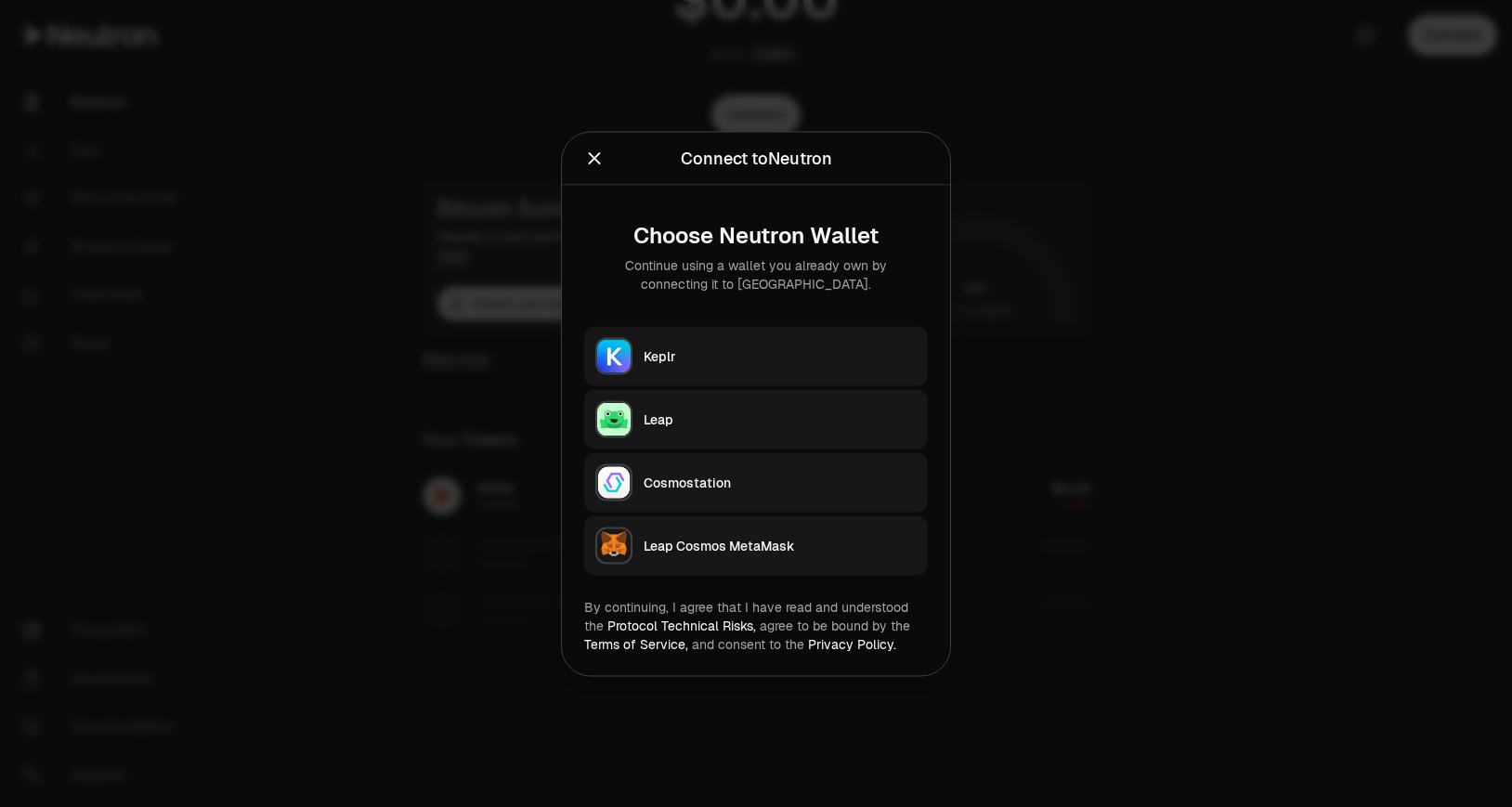
click at [829, 344] on button "Keplr" at bounding box center [756, 355] width 344 height 60
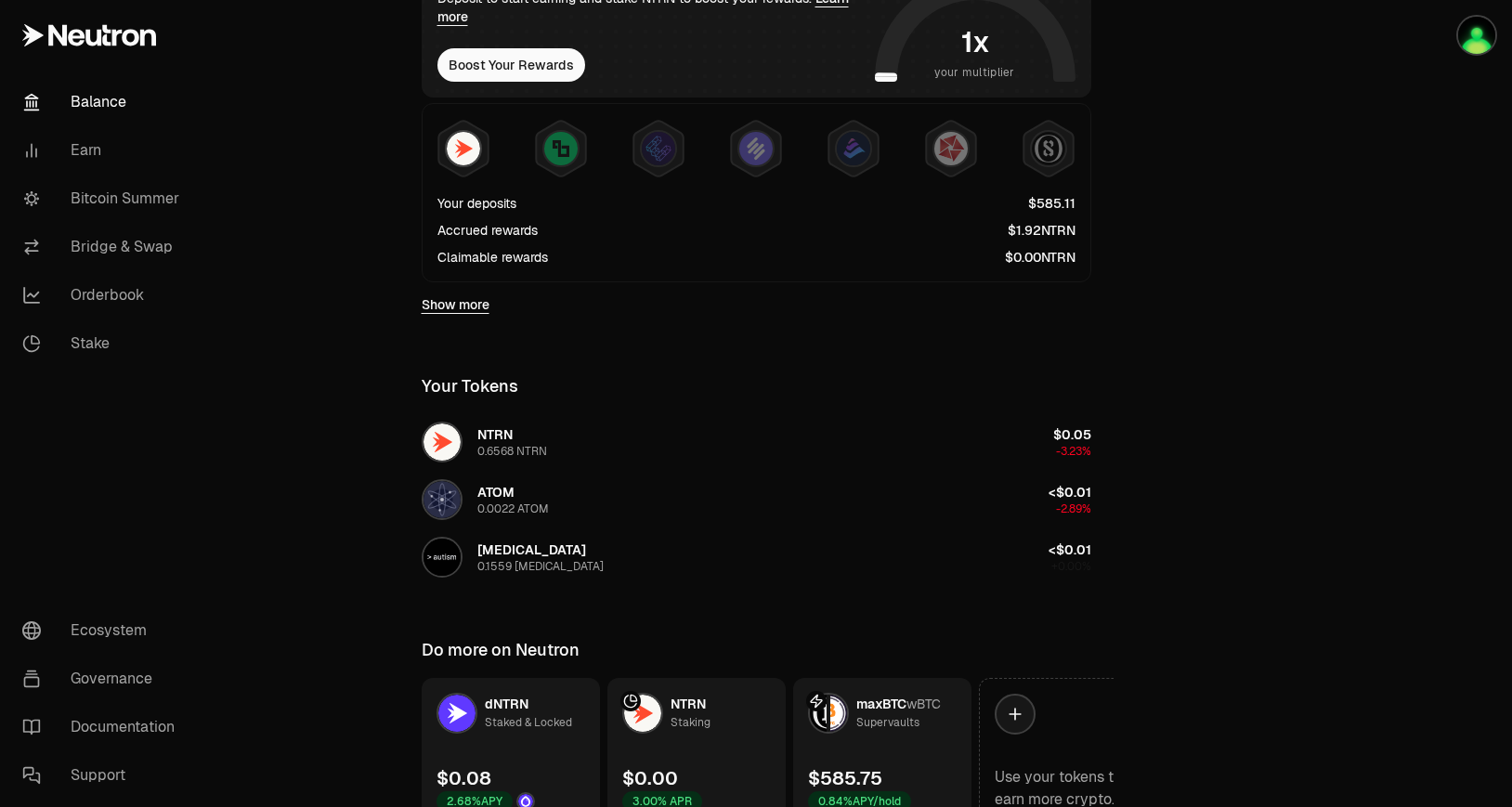
scroll to position [512, 0]
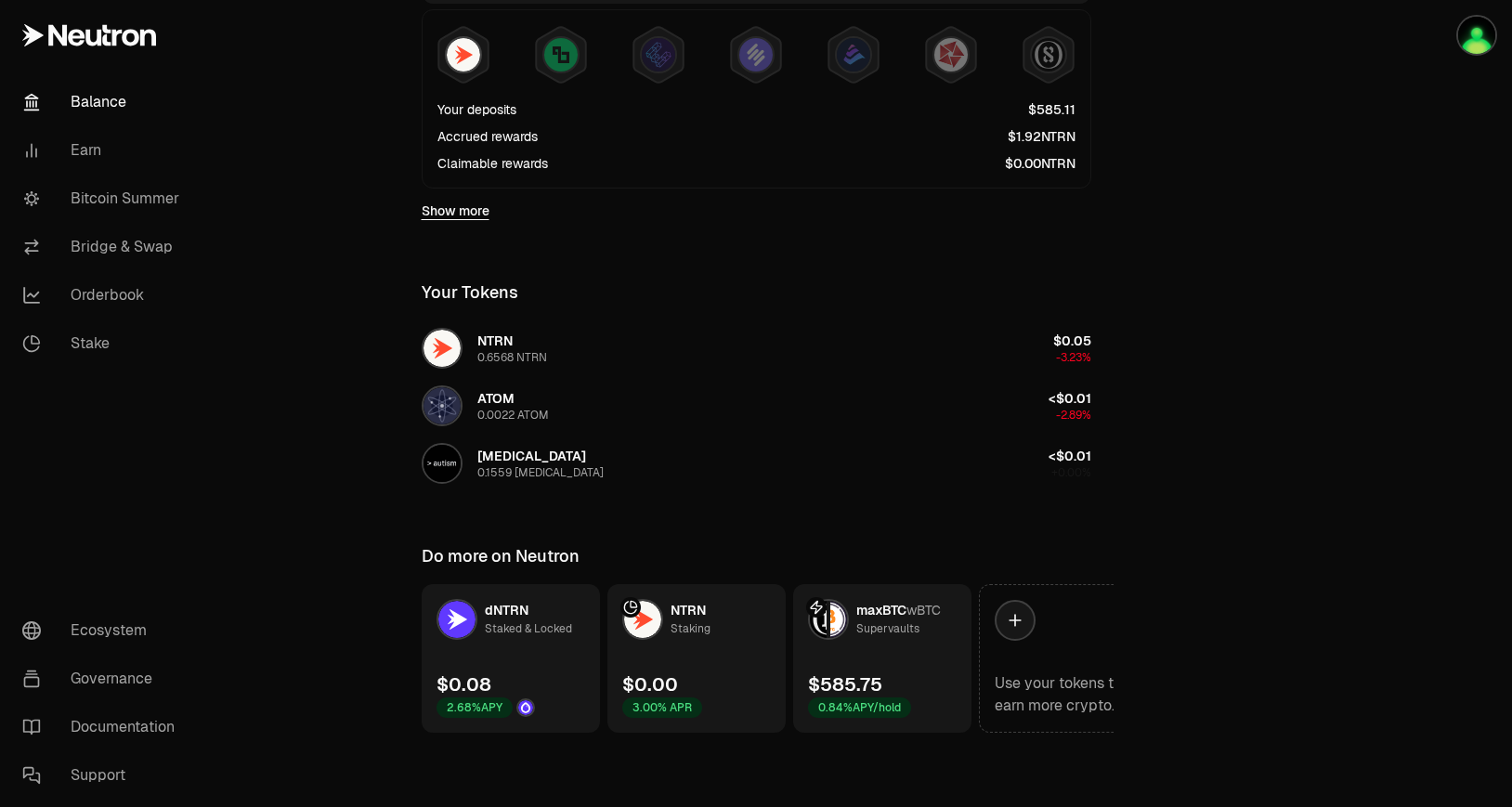
click at [917, 606] on span "wBTC" at bounding box center [923, 609] width 35 height 17
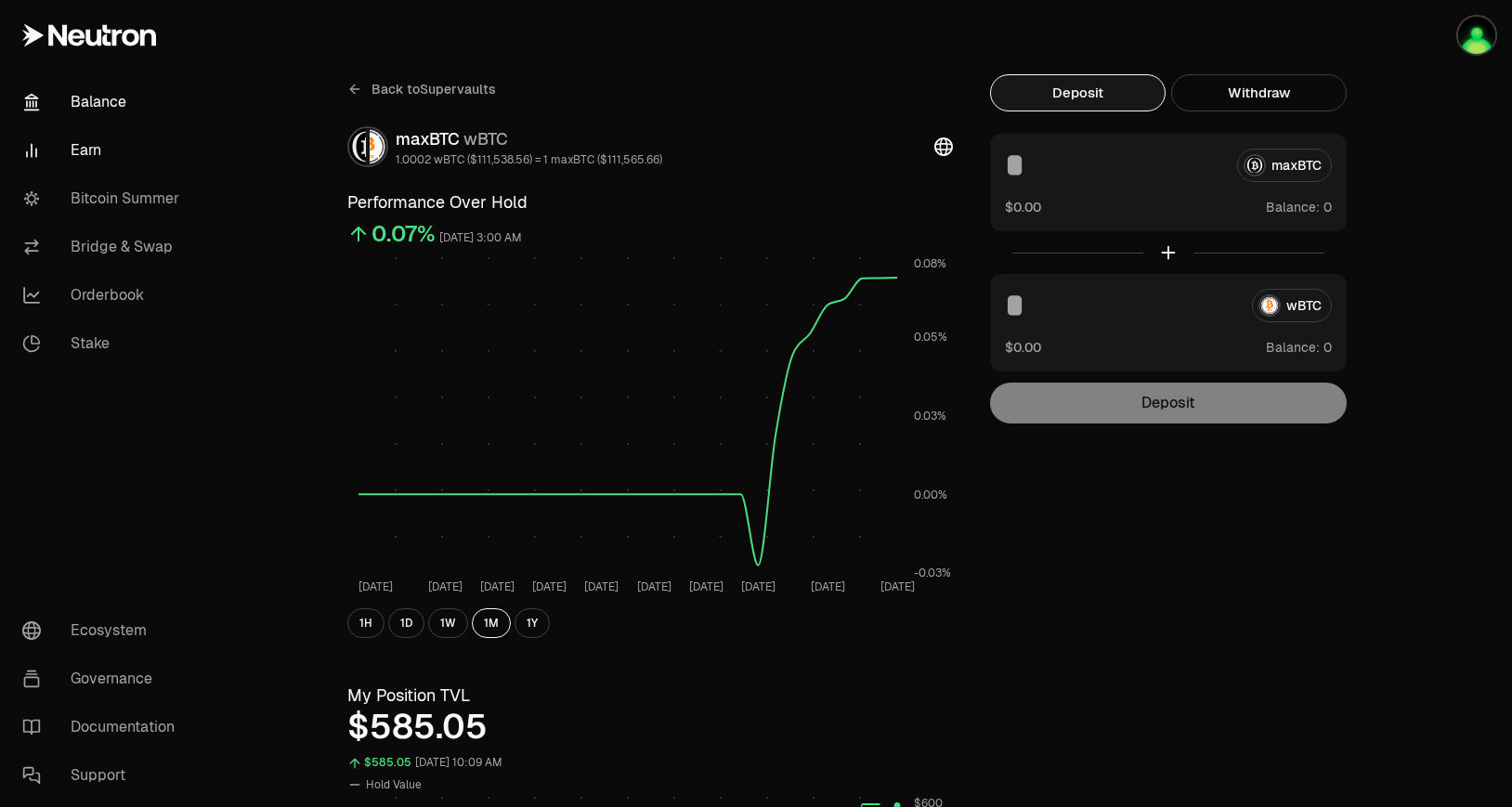
click at [80, 98] on link "Balance" at bounding box center [103, 102] width 194 height 49
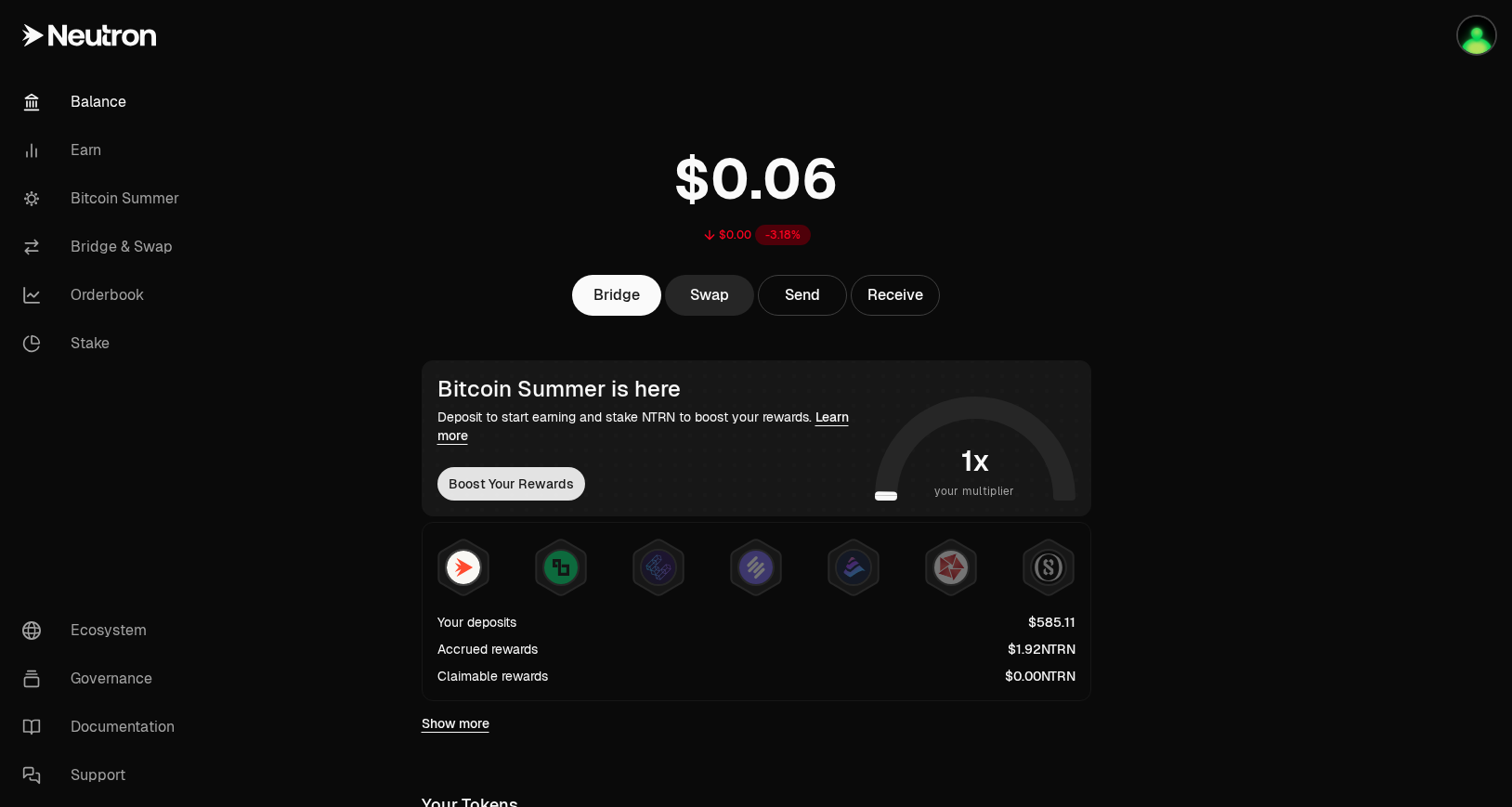
click at [499, 482] on button "Boost Your Rewards" at bounding box center [511, 483] width 148 height 34
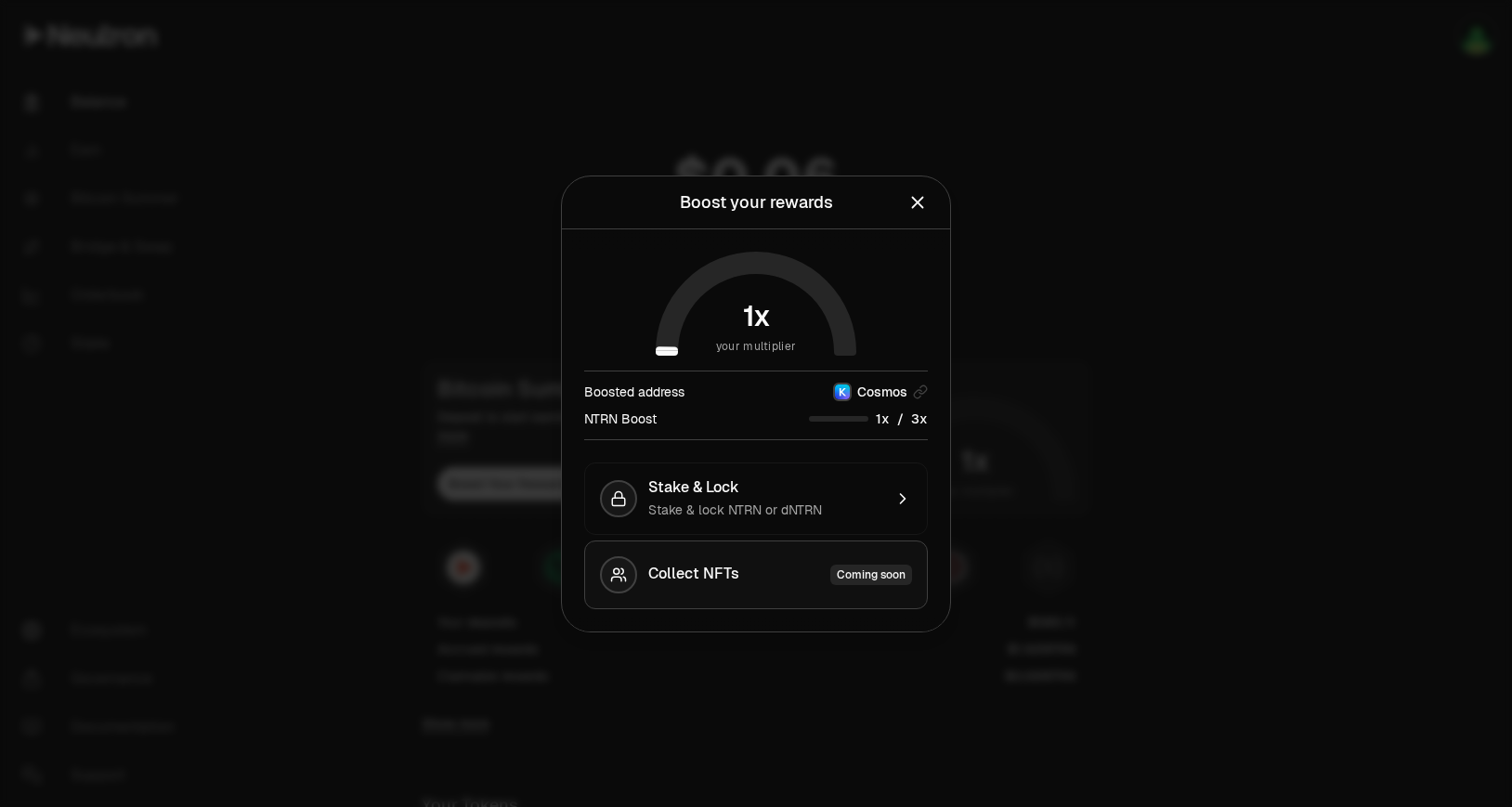
click at [692, 565] on span "Collect NFTs" at bounding box center [694, 575] width 91 height 21
